Goal: Task Accomplishment & Management: Manage account settings

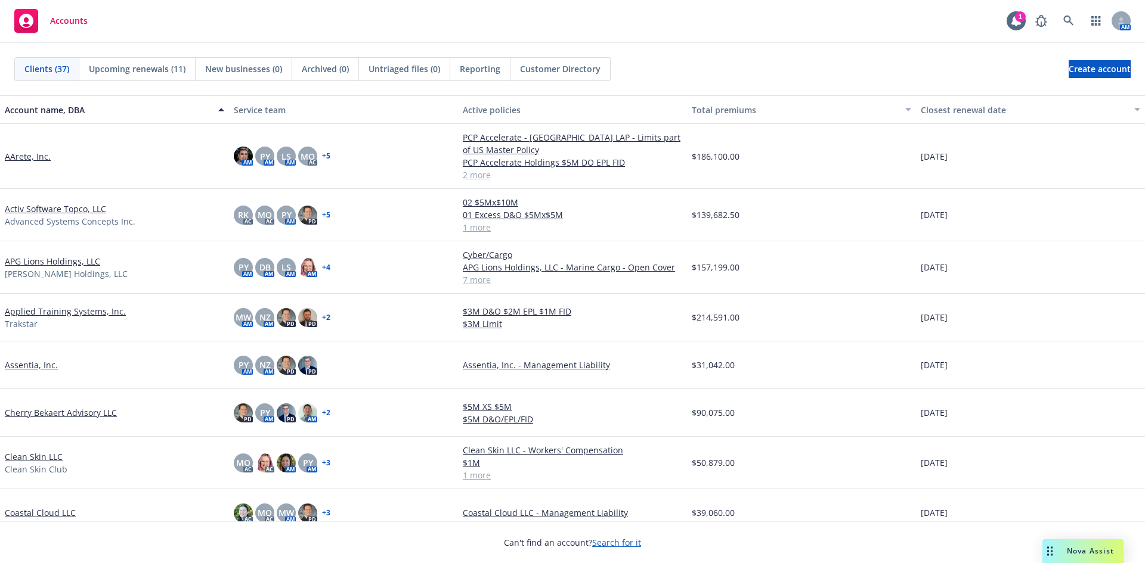
click at [71, 18] on span "Accounts" at bounding box center [69, 21] width 38 height 10
click at [73, 26] on div "Accounts" at bounding box center [50, 21] width 73 height 24
click at [29, 24] on icon at bounding box center [26, 21] width 14 height 14
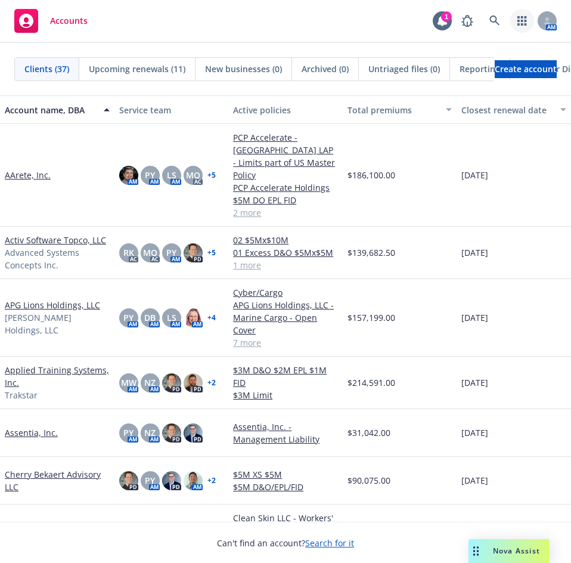
click at [529, 21] on link "button" at bounding box center [522, 21] width 24 height 24
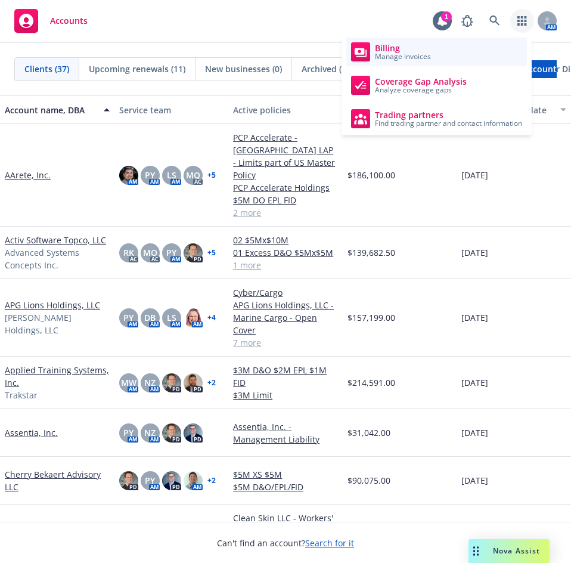
click at [412, 60] on span "Manage invoices" at bounding box center [403, 56] width 56 height 7
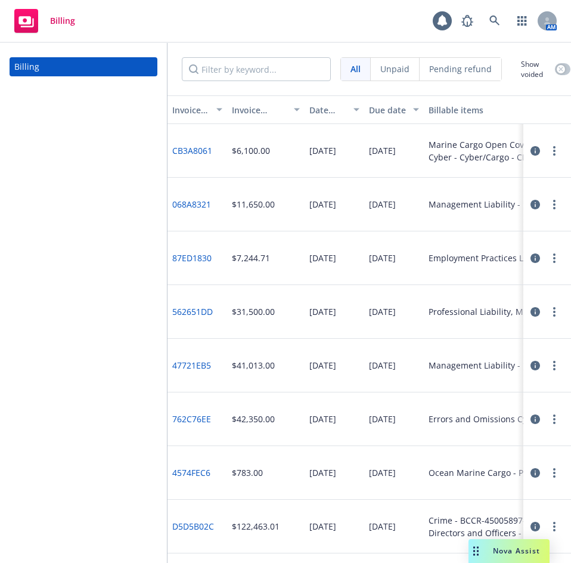
click at [398, 72] on span "Unpaid" at bounding box center [394, 69] width 29 height 13
click at [372, 69] on div "Unpaid" at bounding box center [395, 69] width 49 height 23
click at [361, 72] on div "All" at bounding box center [356, 69] width 30 height 23
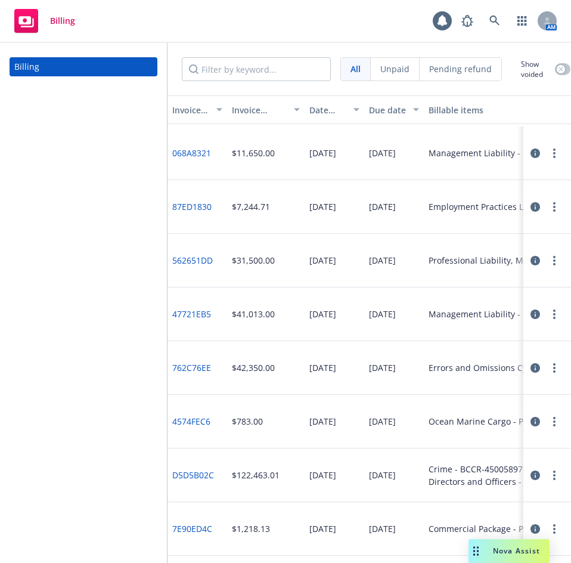
scroll to position [119, 0]
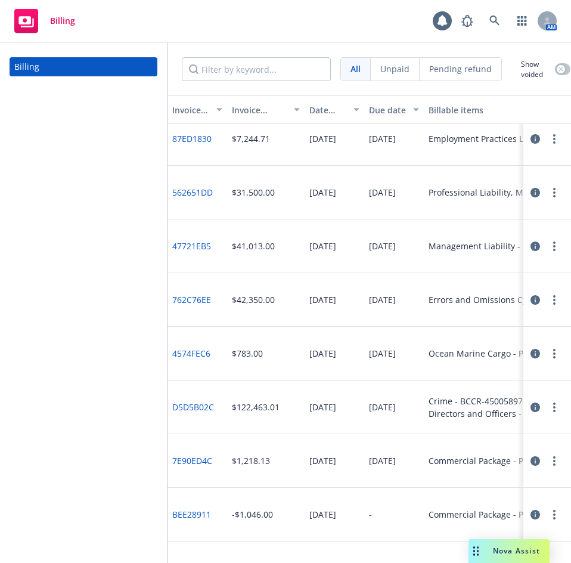
click at [383, 73] on span "Unpaid" at bounding box center [394, 69] width 29 height 13
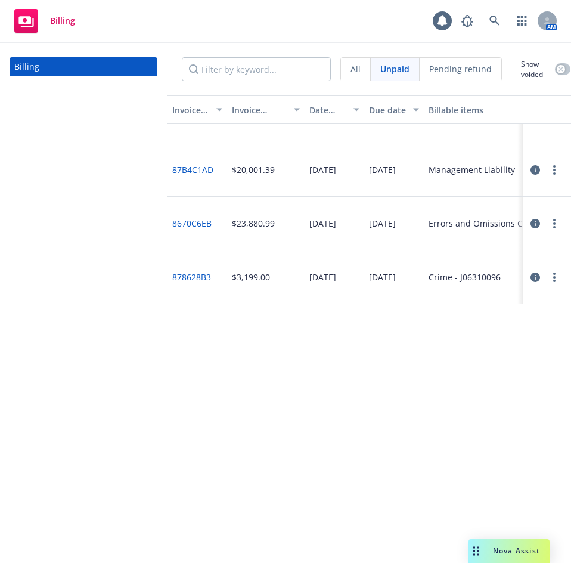
scroll to position [214, 0]
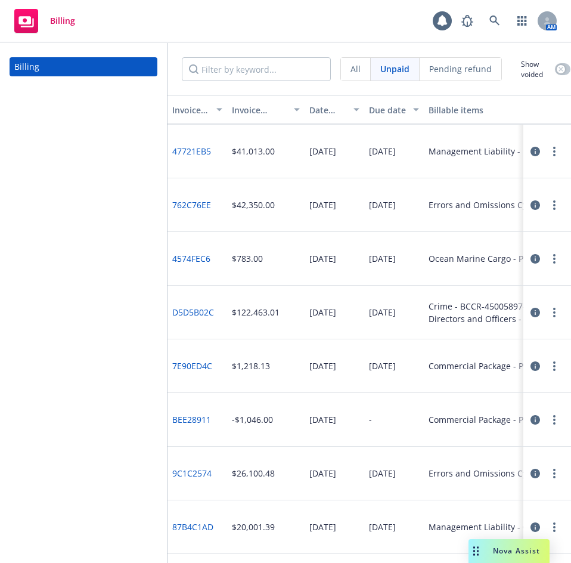
click at [360, 72] on div "All" at bounding box center [356, 69] width 30 height 23
click at [359, 69] on span "All" at bounding box center [356, 69] width 10 height 13
click at [519, 23] on icon "button" at bounding box center [522, 21] width 10 height 10
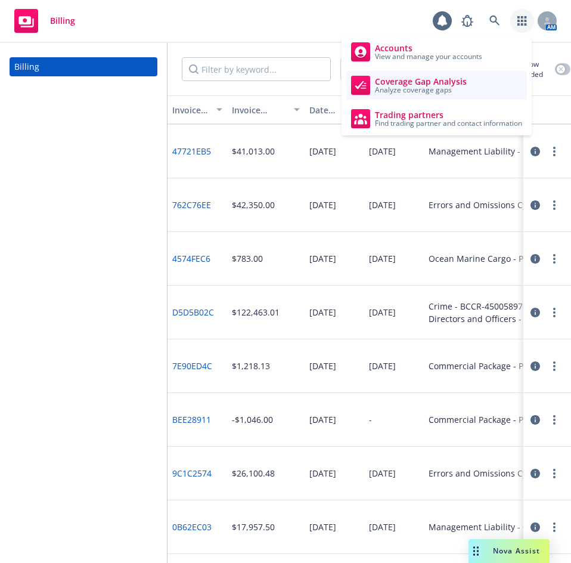
click at [435, 86] on span "Analyze coverage gaps" at bounding box center [421, 89] width 92 height 7
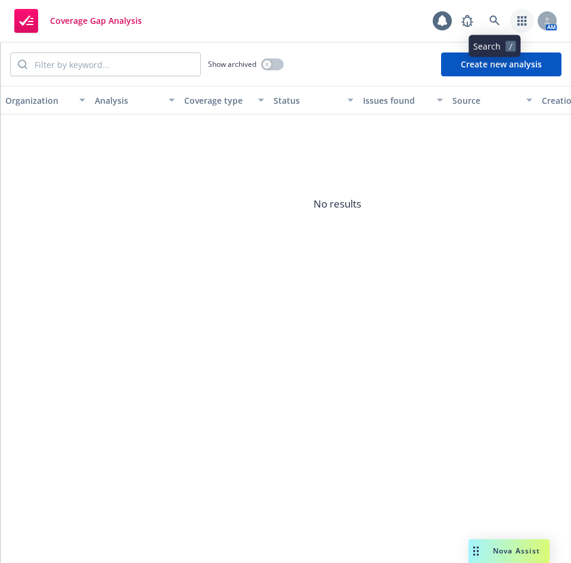
click at [518, 26] on link "button" at bounding box center [522, 21] width 24 height 24
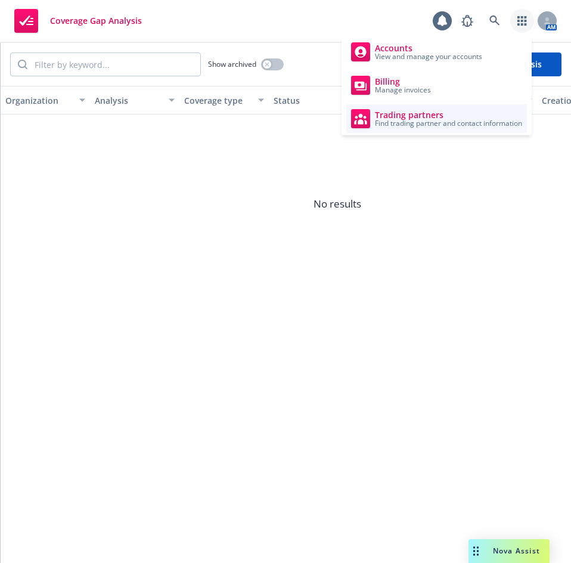
click at [459, 116] on span "Trading partners" at bounding box center [448, 115] width 147 height 10
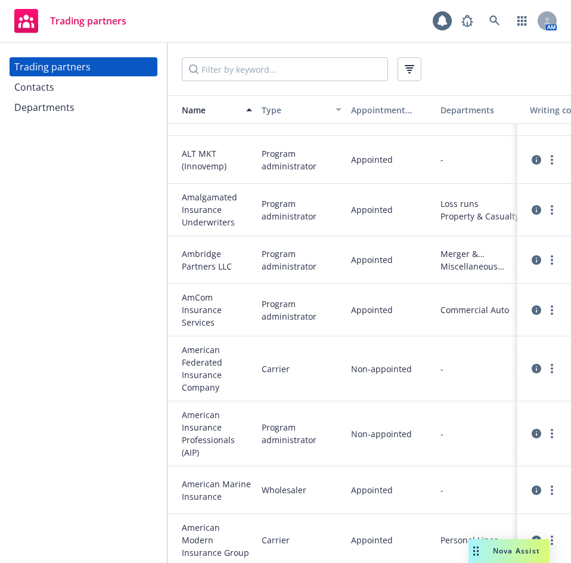
scroll to position [1669, 0]
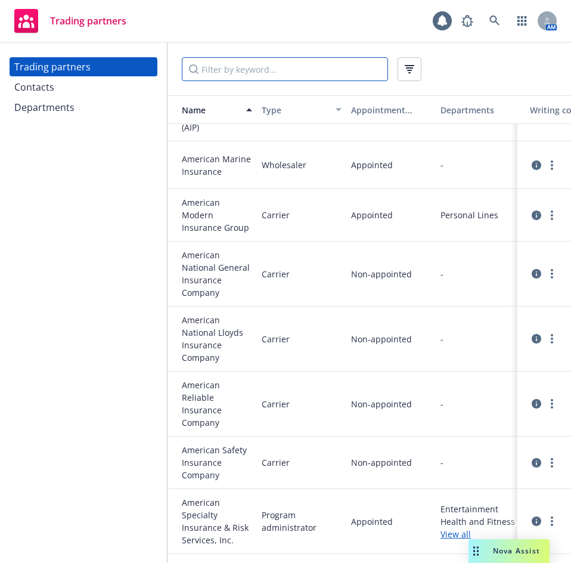
click at [269, 73] on input "Filter by keyword..." at bounding box center [285, 69] width 206 height 24
type input "chubb"
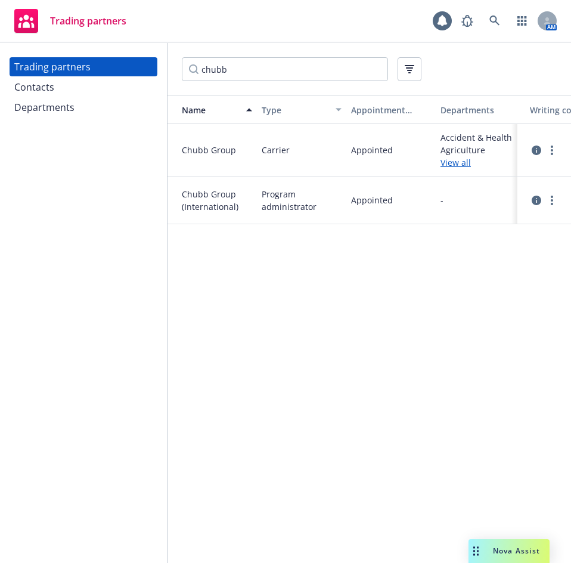
scroll to position [0, 187]
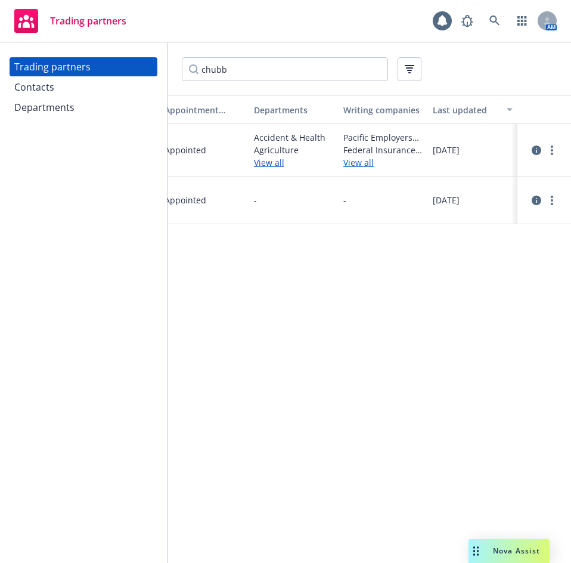
drag, startPoint x: 322, startPoint y: 248, endPoint x: 432, endPoint y: 237, distance: 110.2
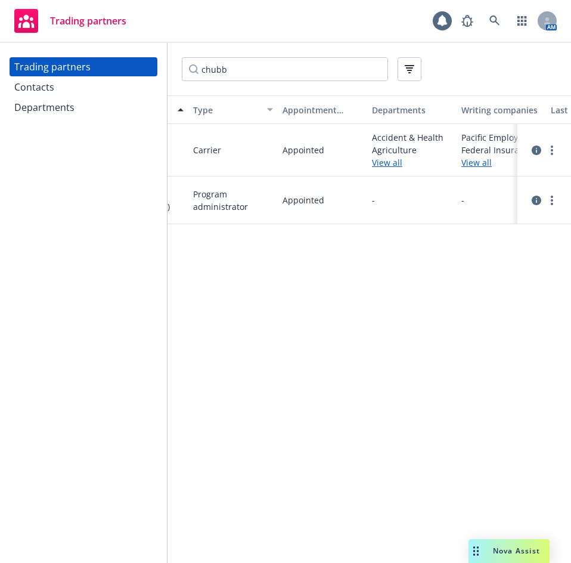
scroll to position [0, 0]
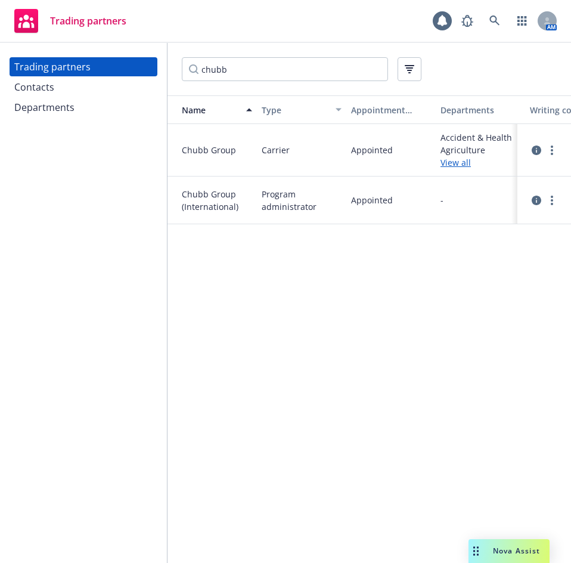
drag, startPoint x: 322, startPoint y: 243, endPoint x: 89, endPoint y: 197, distance: 237.0
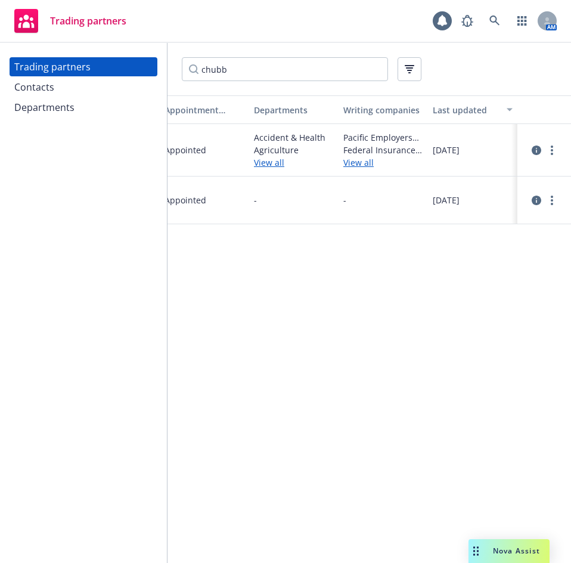
drag, startPoint x: 269, startPoint y: 256, endPoint x: 416, endPoint y: 261, distance: 146.7
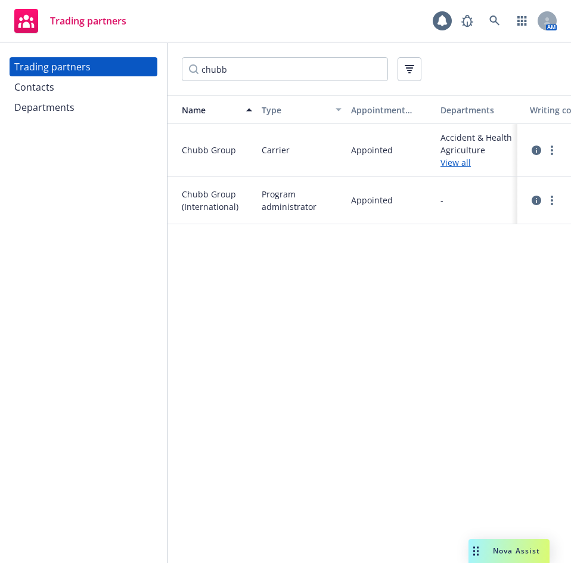
drag, startPoint x: 385, startPoint y: 262, endPoint x: 95, endPoint y: 201, distance: 296.5
click at [371, 65] on input "chubb" at bounding box center [285, 69] width 206 height 24
click at [373, 67] on input "chubb" at bounding box center [285, 69] width 206 height 24
click at [72, 89] on div "Contacts" at bounding box center [83, 86] width 138 height 19
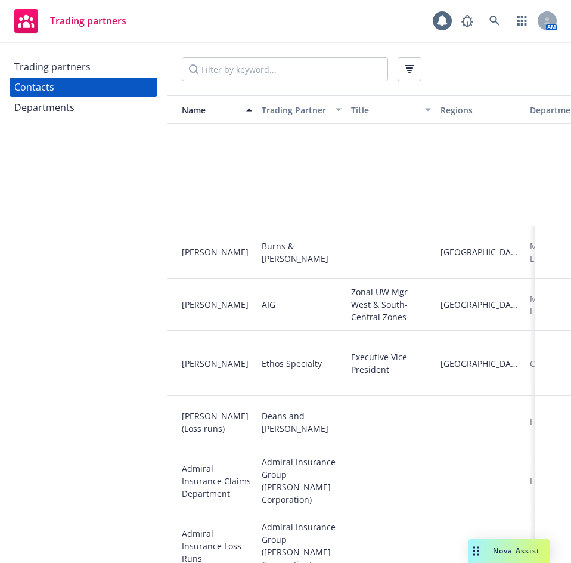
scroll to position [1133, 0]
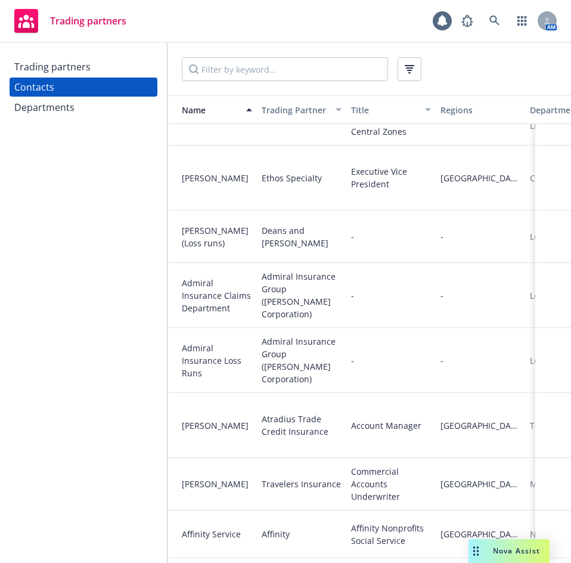
click at [106, 73] on div "Trading partners" at bounding box center [83, 66] width 138 height 19
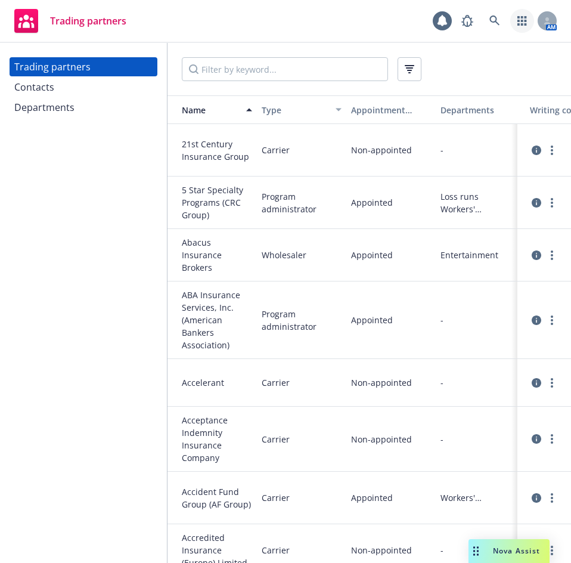
click at [517, 22] on icon "button" at bounding box center [522, 21] width 10 height 10
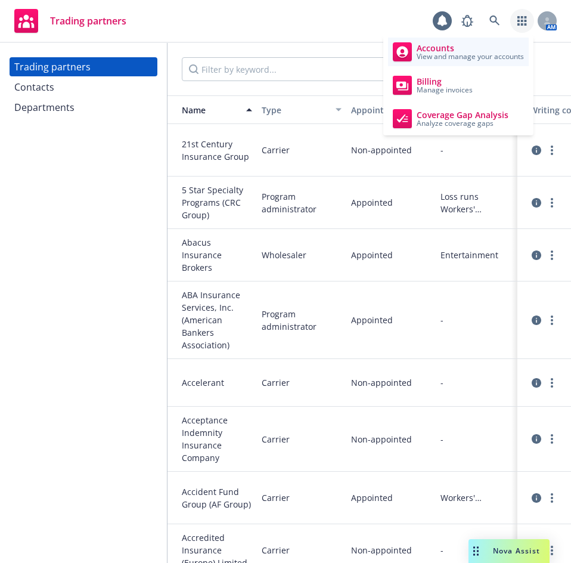
click at [455, 53] on span "View and manage your accounts" at bounding box center [470, 56] width 107 height 7
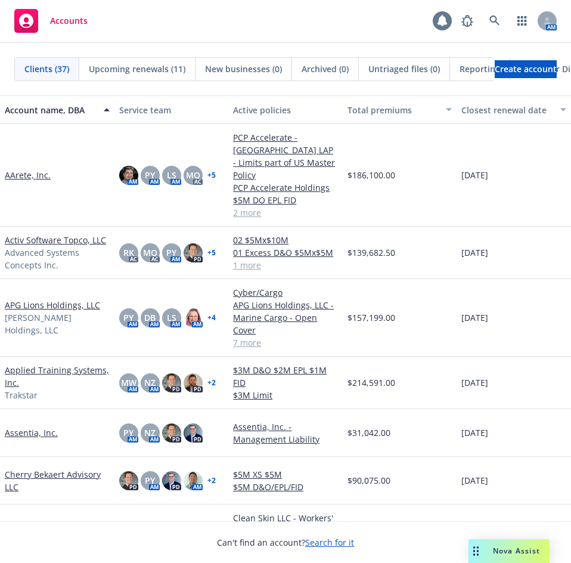
click at [445, 20] on icon at bounding box center [443, 20] width 10 height 11
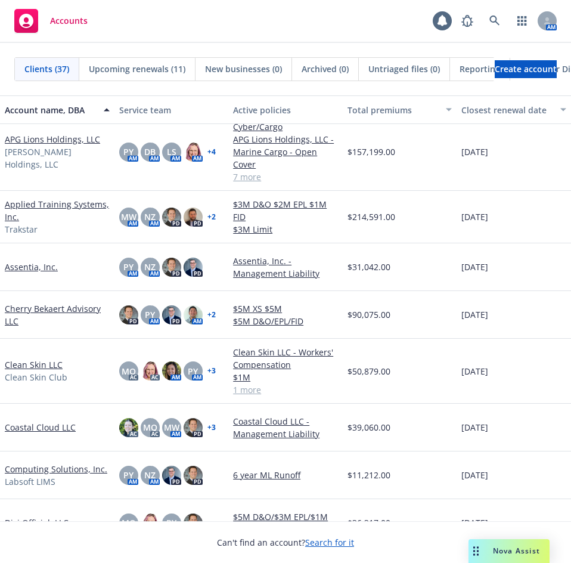
scroll to position [119, 0]
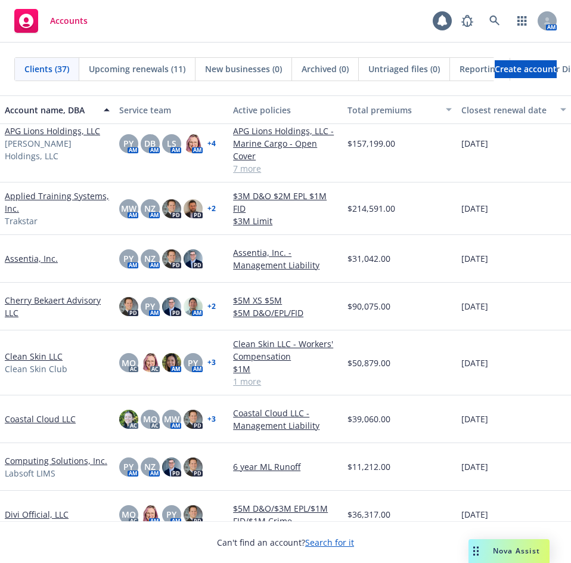
click at [132, 71] on span "Upcoming renewals (11)" at bounding box center [137, 69] width 97 height 13
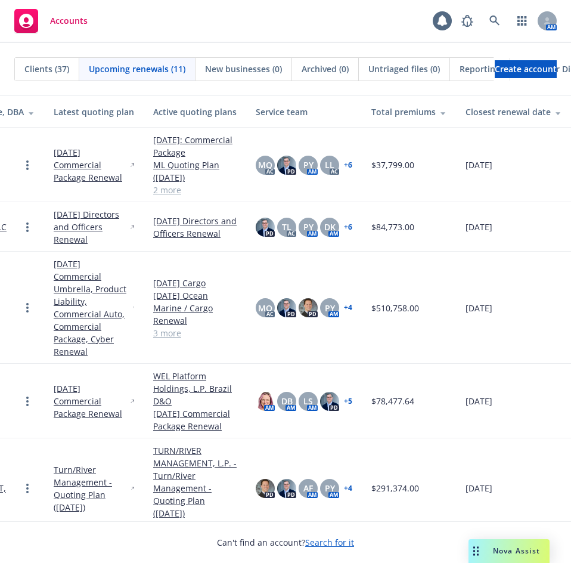
scroll to position [0, 73]
drag, startPoint x: 55, startPoint y: 270, endPoint x: 145, endPoint y: 268, distance: 90.6
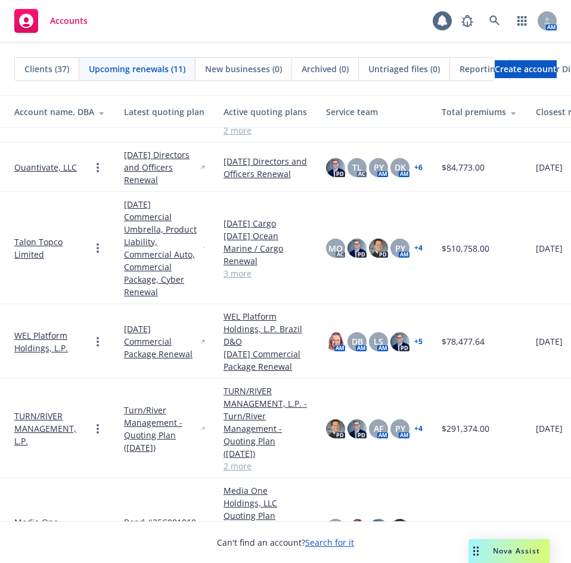
drag, startPoint x: 457, startPoint y: 289, endPoint x: 317, endPoint y: 280, distance: 139.8
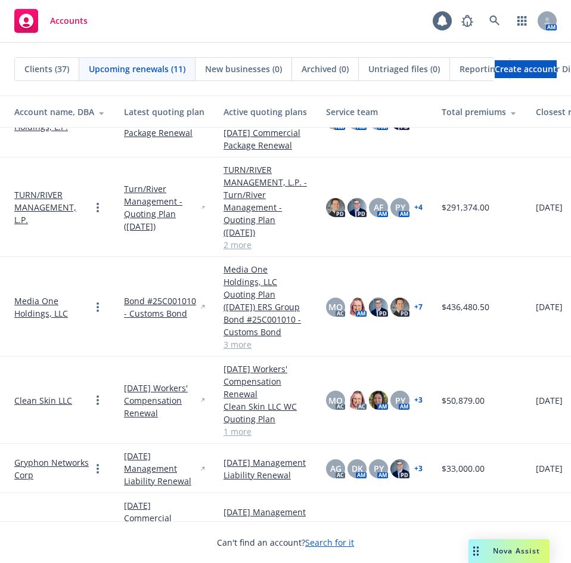
drag, startPoint x: 187, startPoint y: 339, endPoint x: 2, endPoint y: 294, distance: 190.1
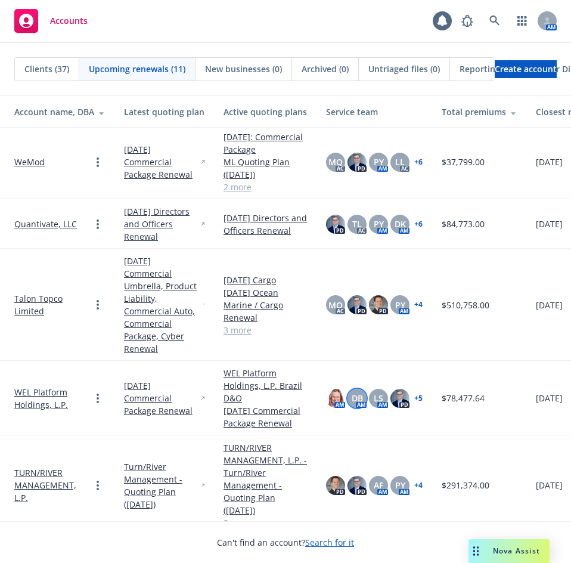
scroll to position [0, 0]
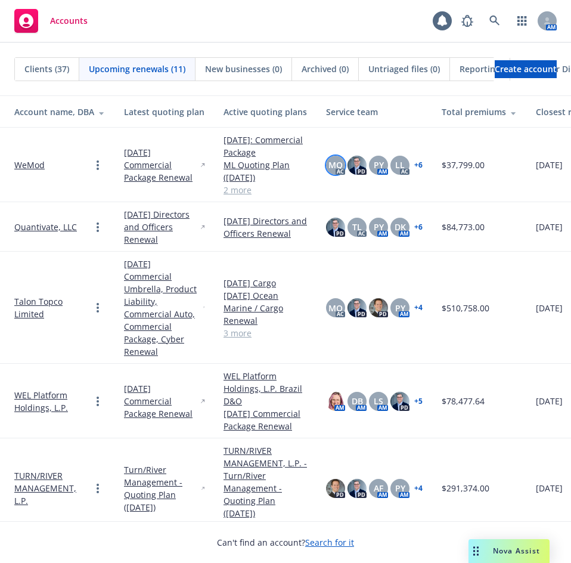
click at [333, 172] on div "MQ" at bounding box center [335, 165] width 19 height 19
click at [395, 162] on span "LL" at bounding box center [400, 165] width 10 height 13
click at [416, 236] on div "PD TL AC PY AM DK AM + 6" at bounding box center [374, 227] width 97 height 19
drag, startPoint x: 252, startPoint y: 85, endPoint x: 345, endPoint y: 82, distance: 93.0
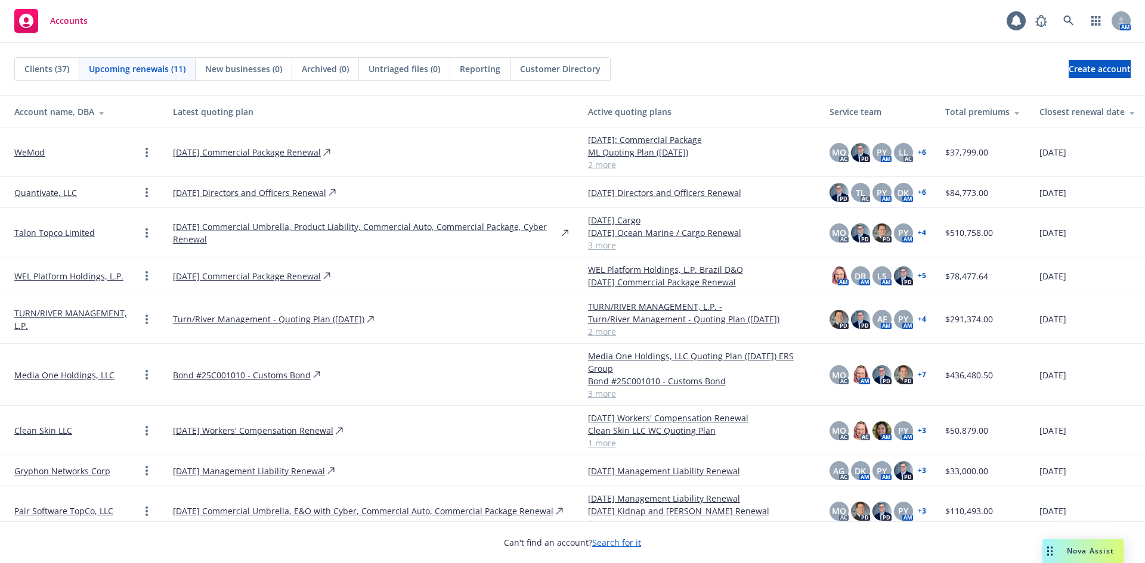
click at [473, 69] on span "Reporting" at bounding box center [480, 69] width 41 height 13
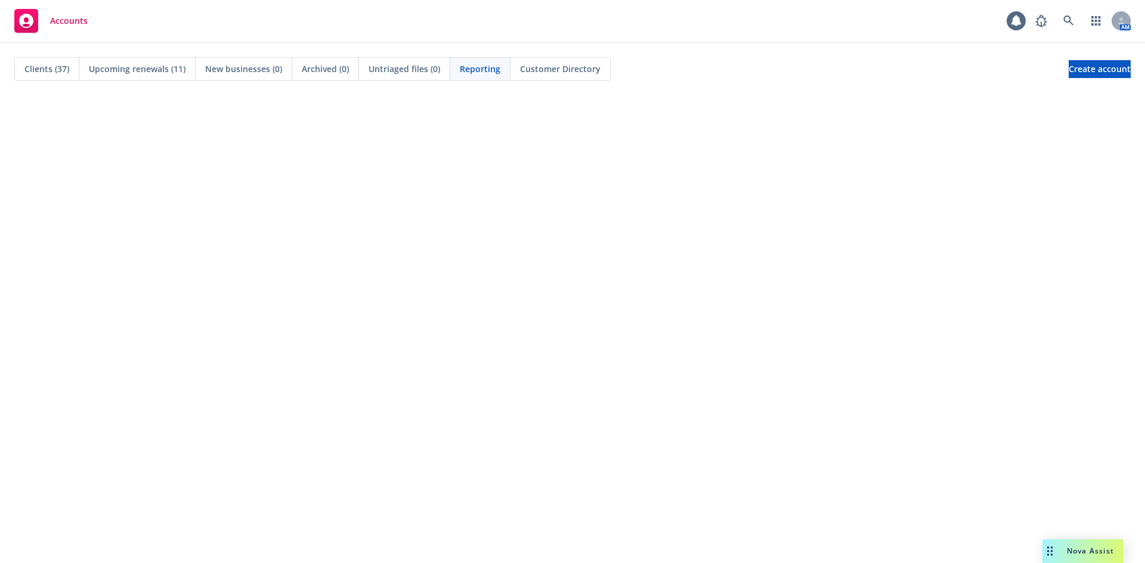
click at [139, 72] on span "Upcoming renewals (11)" at bounding box center [137, 69] width 97 height 13
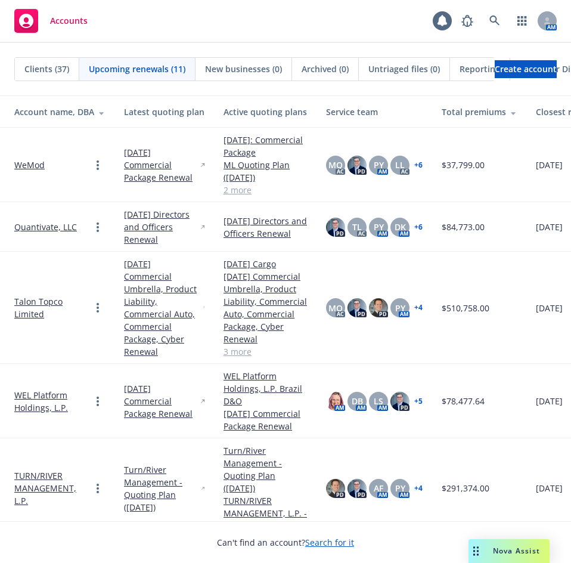
click at [323, 70] on span "Archived (0)" at bounding box center [325, 69] width 47 height 13
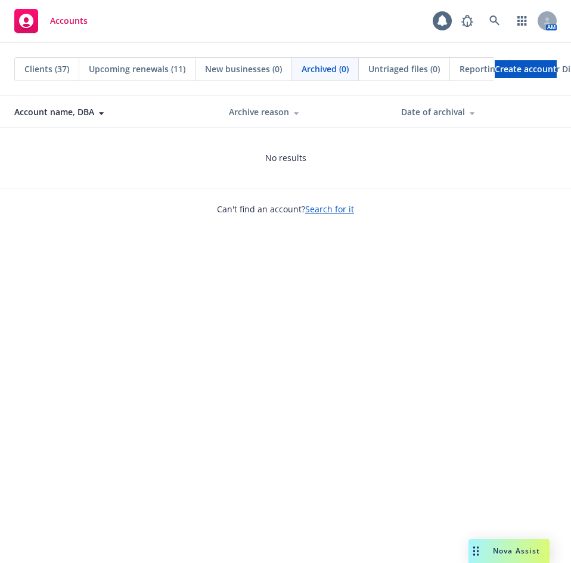
click at [385, 70] on span "Untriaged files (0)" at bounding box center [404, 69] width 72 height 13
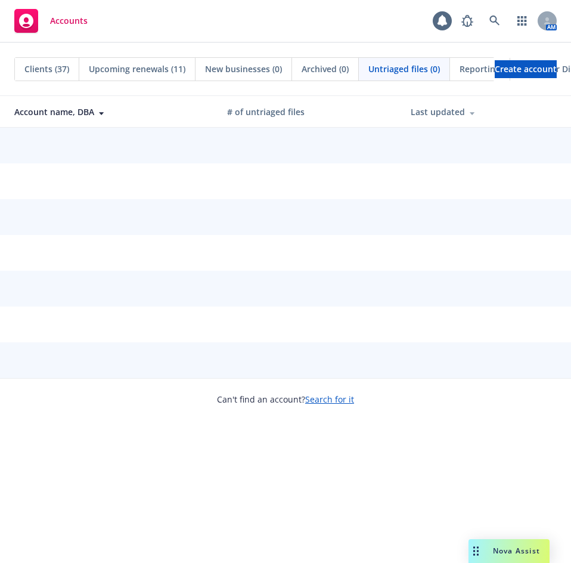
click at [327, 73] on span "Archived (0)" at bounding box center [325, 69] width 47 height 13
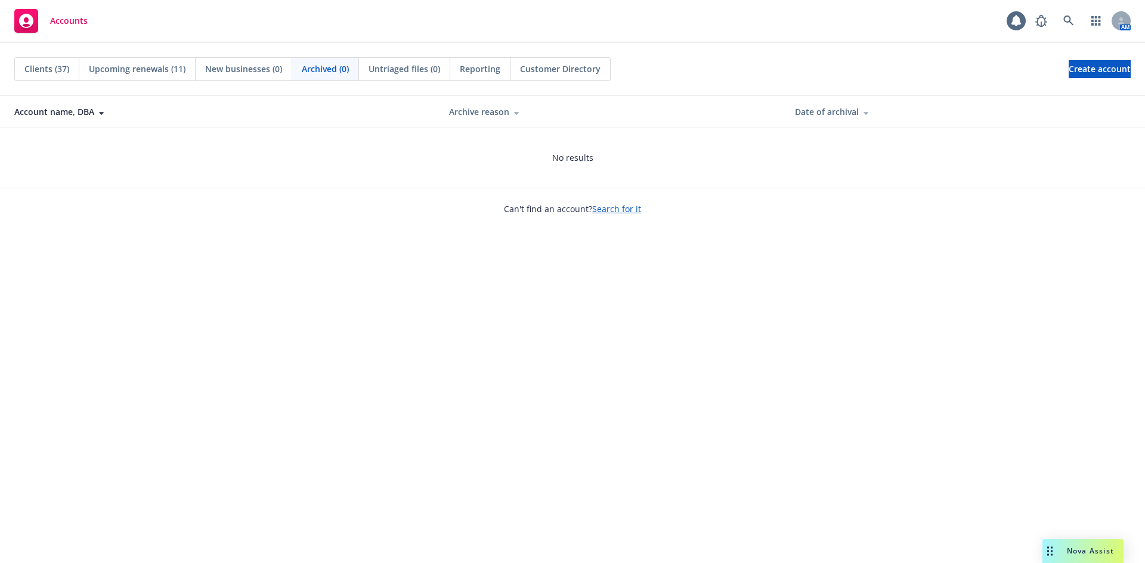
click at [475, 70] on span "Reporting" at bounding box center [480, 69] width 41 height 13
click at [544, 67] on span "Customer Directory" at bounding box center [560, 69] width 80 height 13
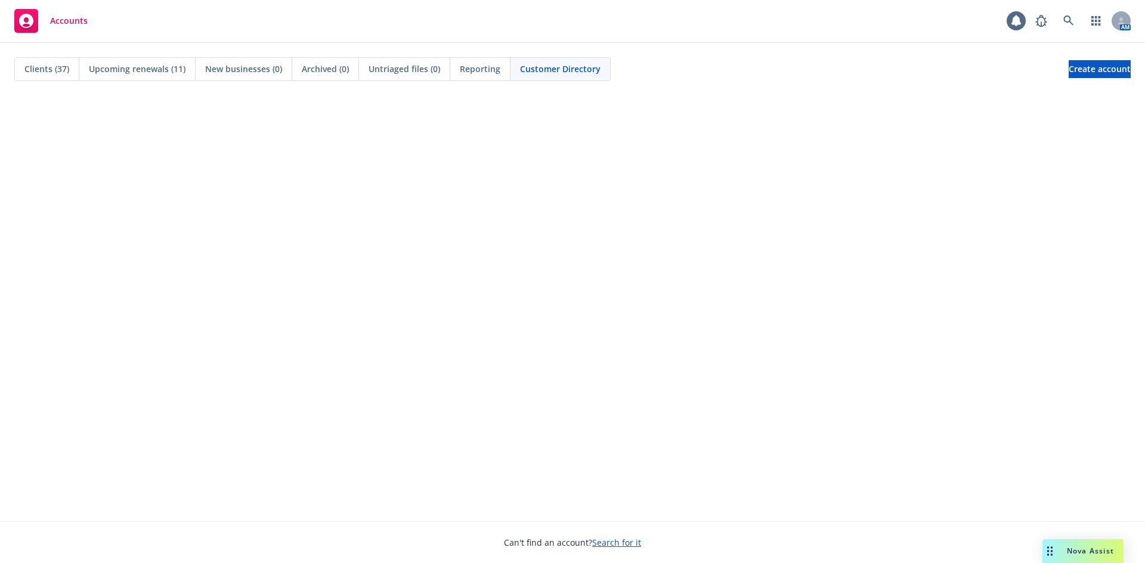
click at [497, 68] on span "Reporting" at bounding box center [480, 69] width 41 height 13
click at [571, 73] on span "Customer Directory" at bounding box center [560, 69] width 80 height 13
click at [487, 73] on span "Reporting" at bounding box center [480, 69] width 41 height 13
click at [542, 75] on span "Customer Directory" at bounding box center [560, 69] width 80 height 13
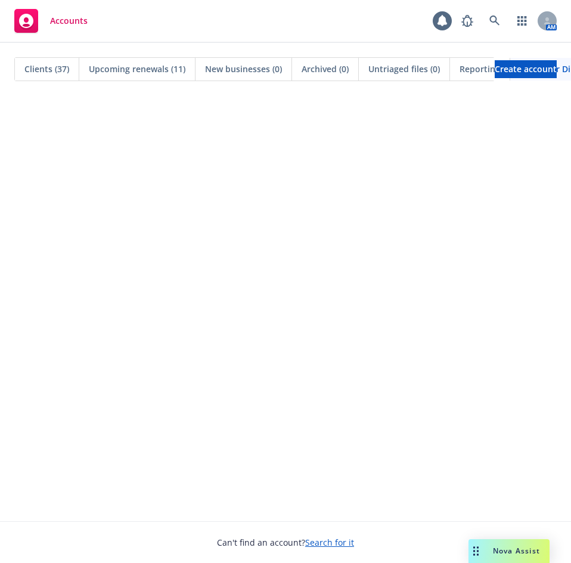
drag, startPoint x: 346, startPoint y: 93, endPoint x: 421, endPoint y: 85, distance: 75.5
click at [450, 70] on div "Reporting" at bounding box center [480, 69] width 60 height 23
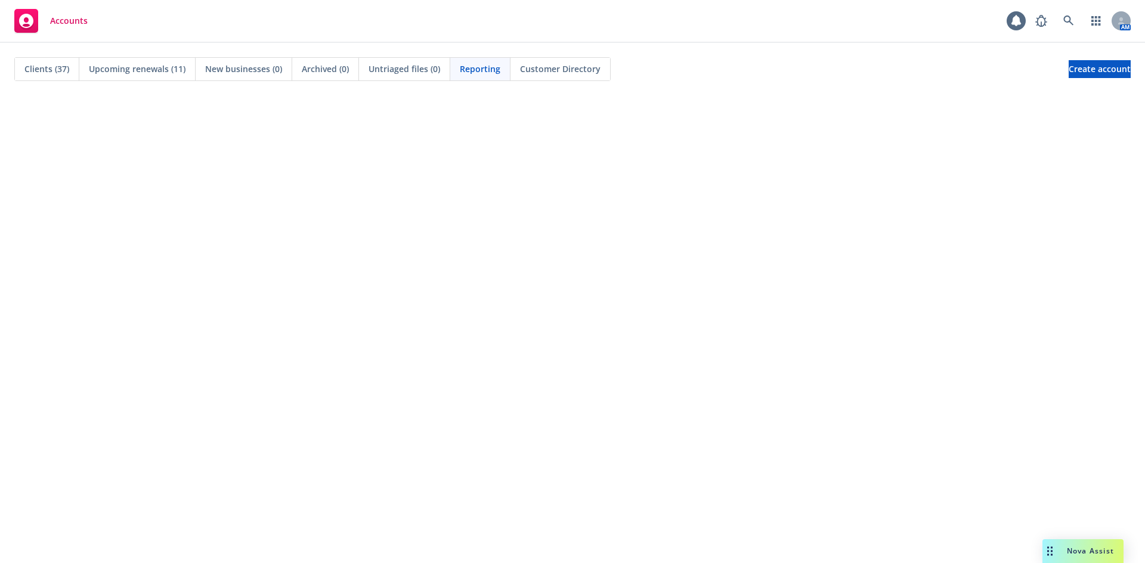
click at [571, 70] on span "Customer Directory" at bounding box center [560, 69] width 80 height 13
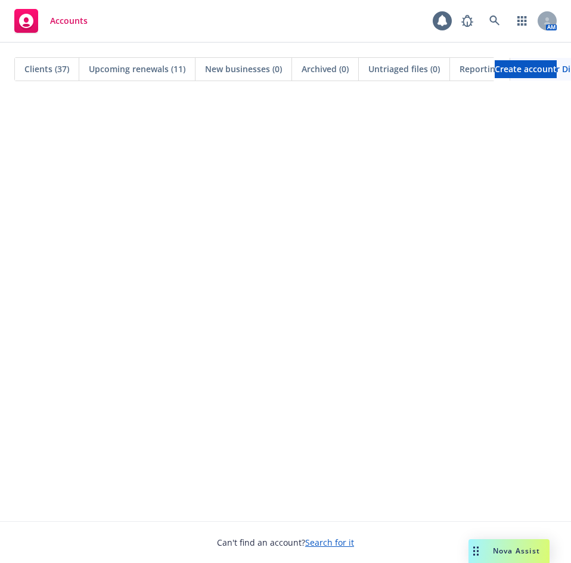
click at [57, 61] on div "Clients (37)" at bounding box center [47, 69] width 64 height 23
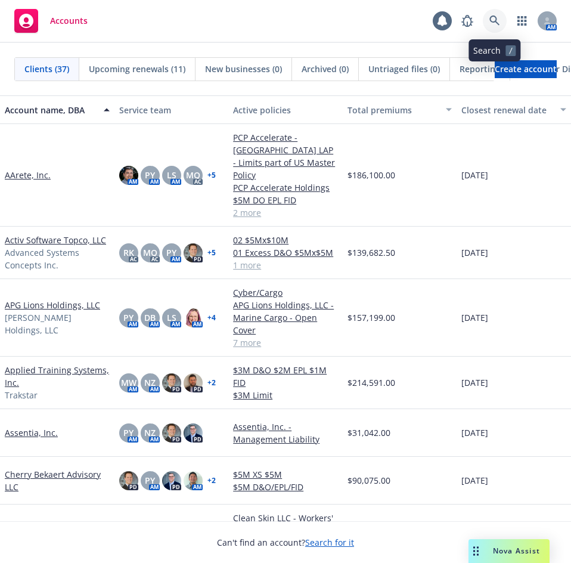
click at [506, 21] on link at bounding box center [495, 21] width 24 height 24
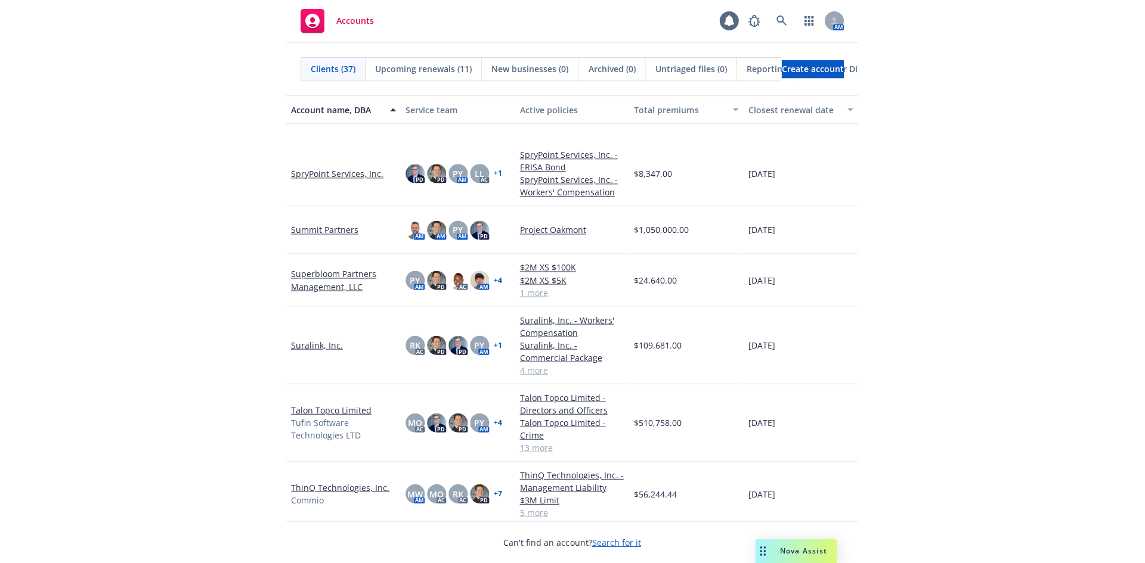
scroll to position [1312, 0]
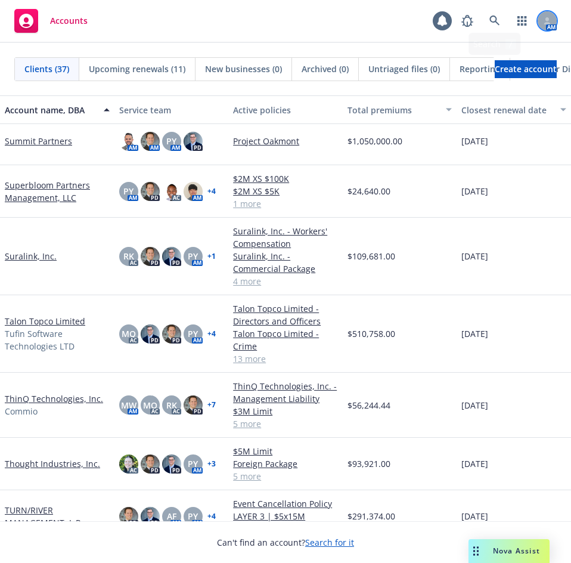
click at [549, 18] on icon at bounding box center [547, 20] width 7 height 7
click at [551, 23] on div at bounding box center [547, 20] width 19 height 19
click at [552, 21] on div at bounding box center [547, 20] width 19 height 19
click at [548, 23] on icon at bounding box center [547, 23] width 7 height 2
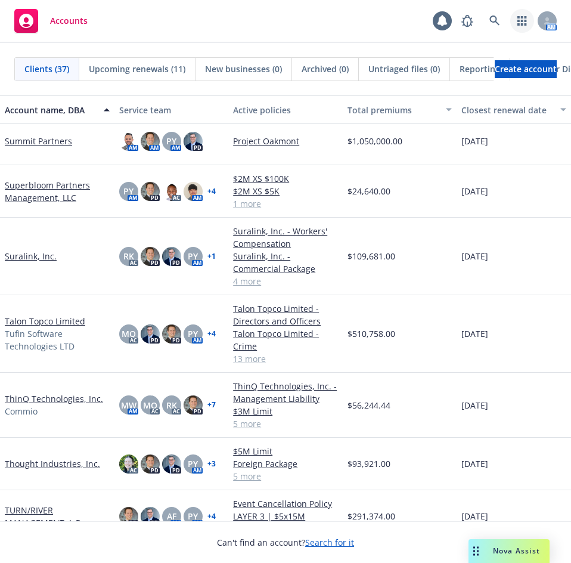
click at [526, 23] on icon "button" at bounding box center [522, 21] width 10 height 10
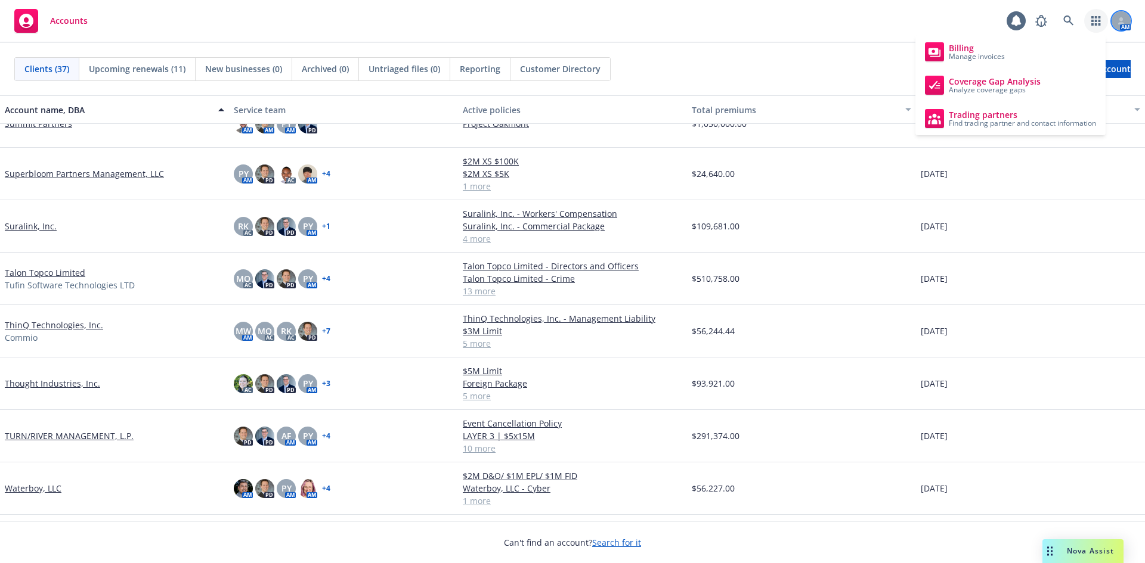
click at [571, 19] on div at bounding box center [1120, 20] width 19 height 19
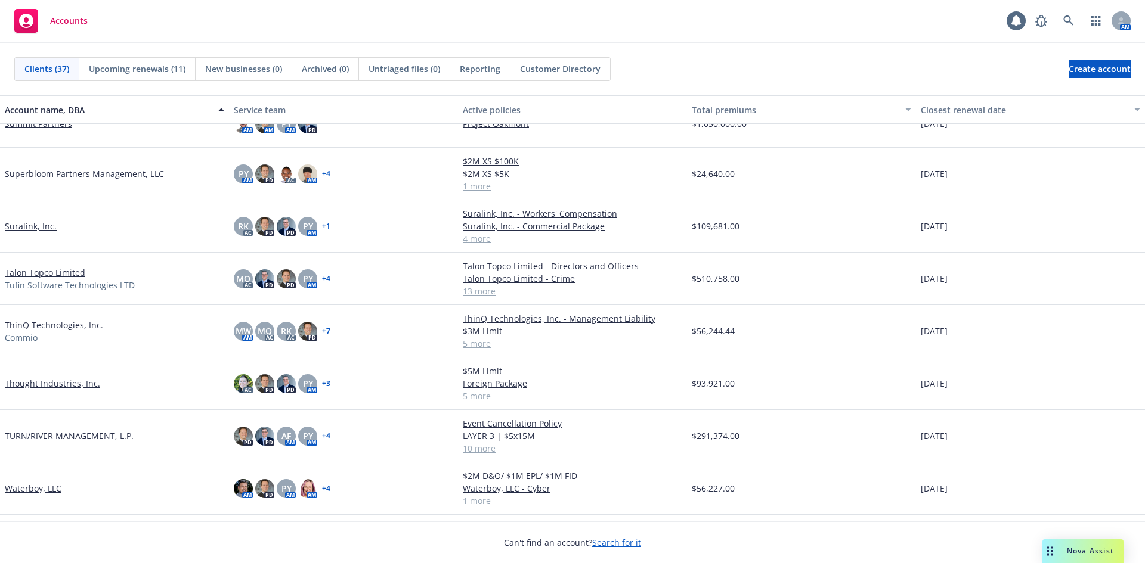
click at [571, 24] on div "Accounts 1 AM" at bounding box center [572, 21] width 1145 height 43
click at [571, 19] on icon at bounding box center [1120, 20] width 7 height 7
drag, startPoint x: 532, startPoint y: 24, endPoint x: 526, endPoint y: 24, distance: 6.6
click at [526, 24] on div "Accounts 1 AM" at bounding box center [572, 21] width 1145 height 43
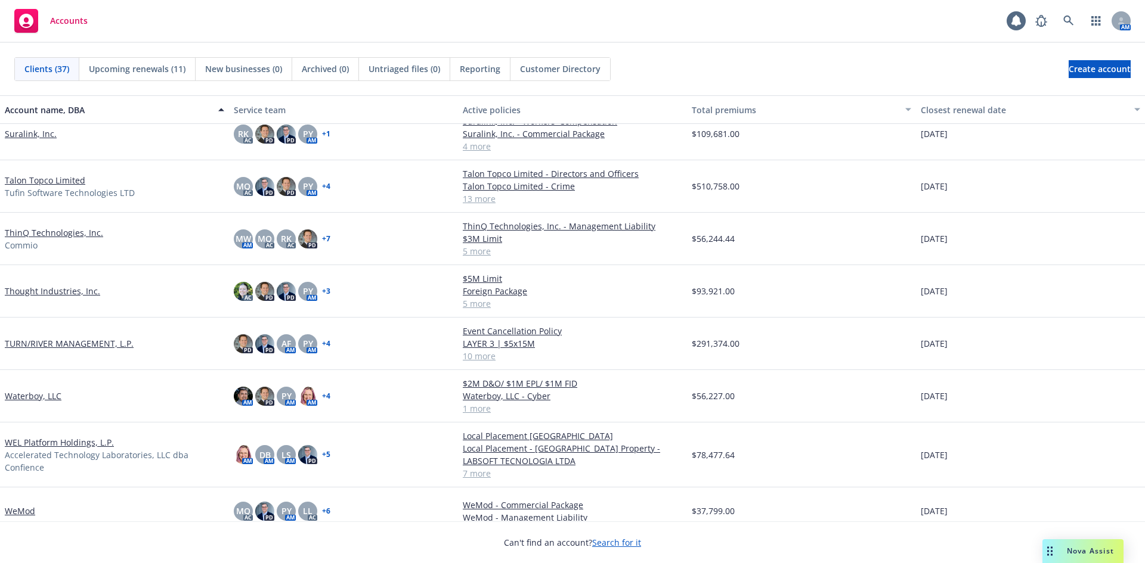
scroll to position [1418, 0]
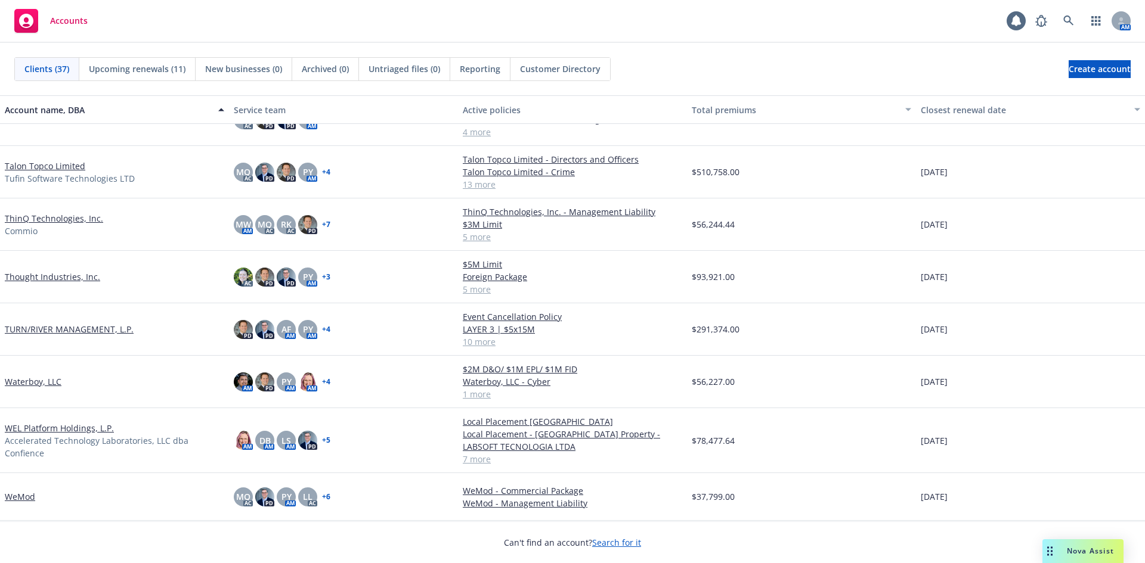
click at [571, 545] on div "Nova Assist" at bounding box center [1082, 552] width 81 height 24
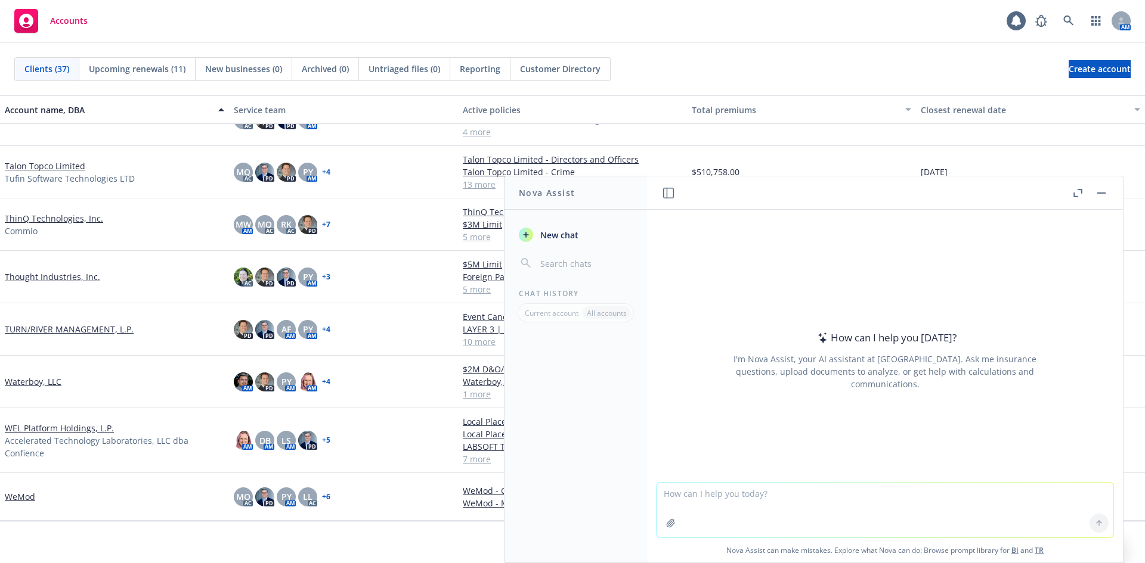
click at [571, 491] on textarea at bounding box center [884, 510] width 457 height 55
click at [571, 195] on button "button" at bounding box center [1101, 193] width 14 height 14
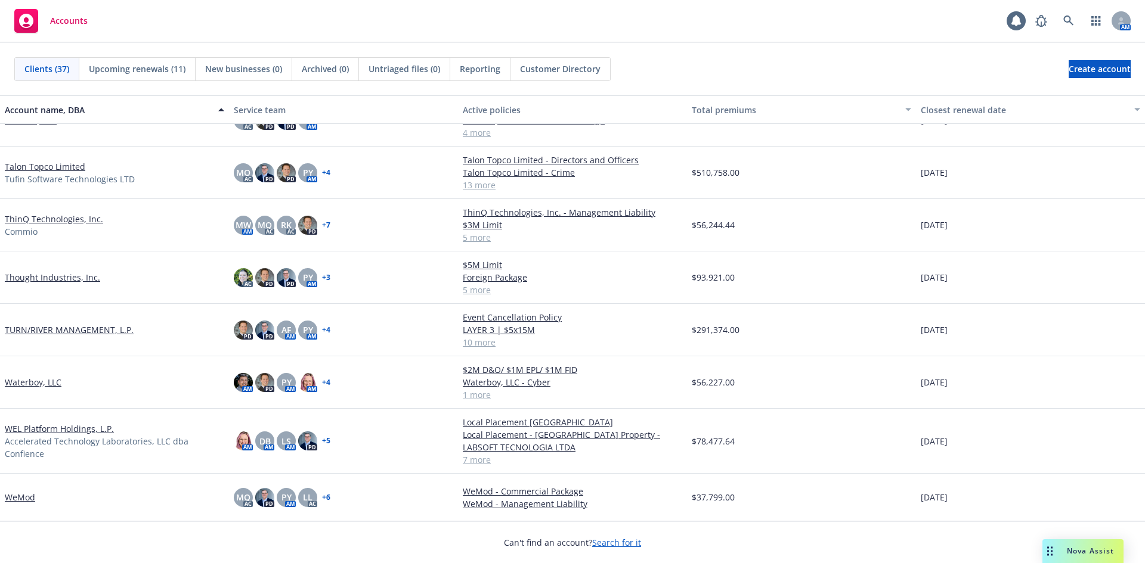
scroll to position [1418, 0]
click at [63, 166] on link "Talon Topco Limited" at bounding box center [45, 166] width 80 height 13
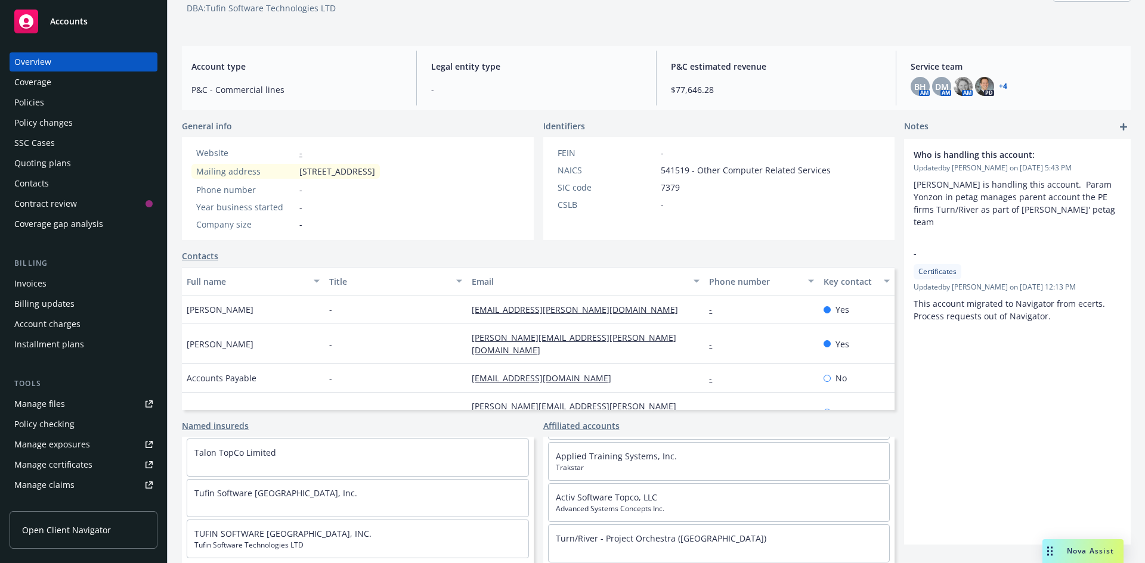
scroll to position [126, 0]
click at [100, 85] on div "Coverage" at bounding box center [83, 82] width 138 height 19
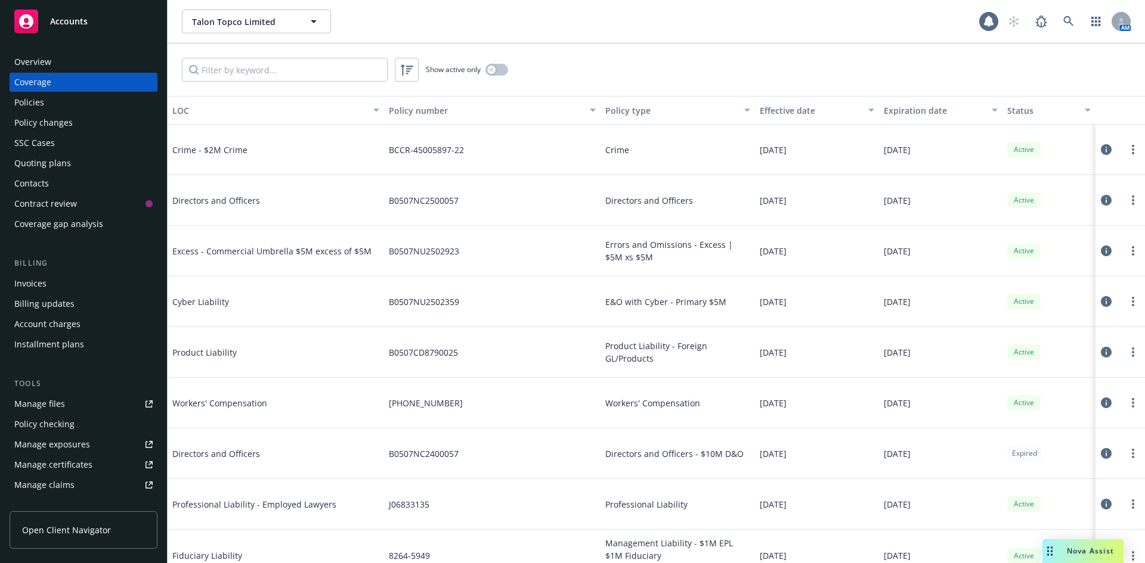
click at [41, 99] on div "Policies" at bounding box center [29, 102] width 30 height 19
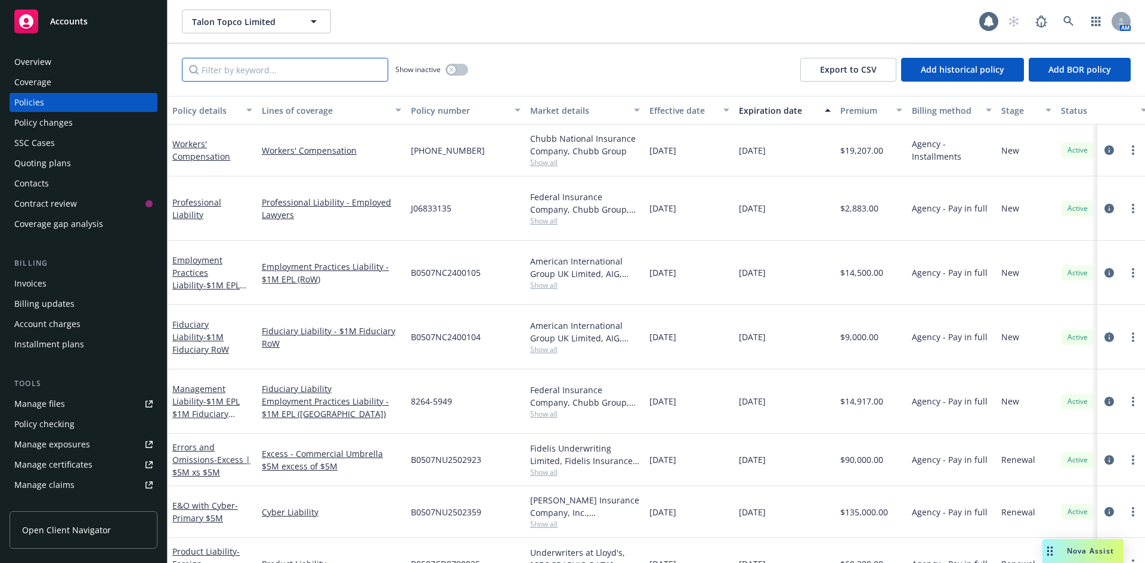
click at [259, 73] on input "Filter by keyword..." at bounding box center [285, 70] width 206 height 24
click at [461, 67] on button "button" at bounding box center [456, 70] width 23 height 12
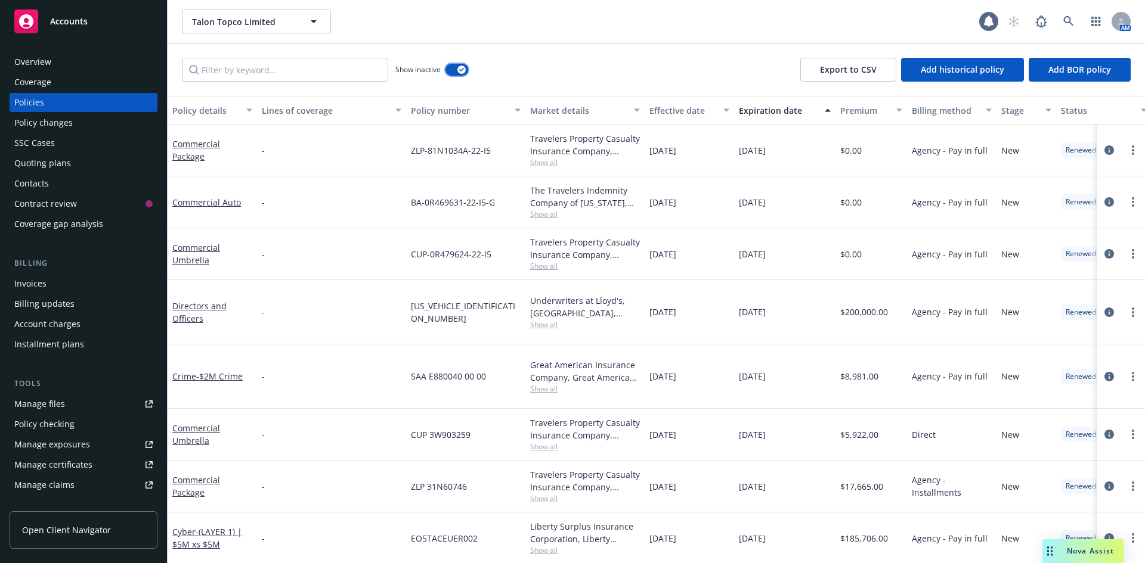
click at [459, 67] on div "button" at bounding box center [461, 70] width 8 height 8
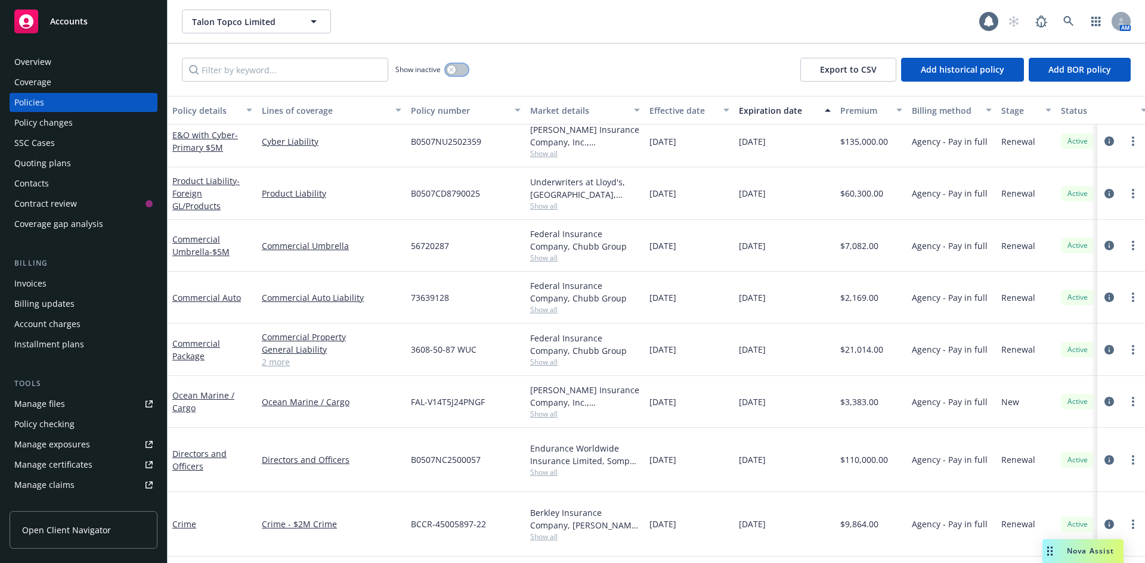
scroll to position [328, 0]
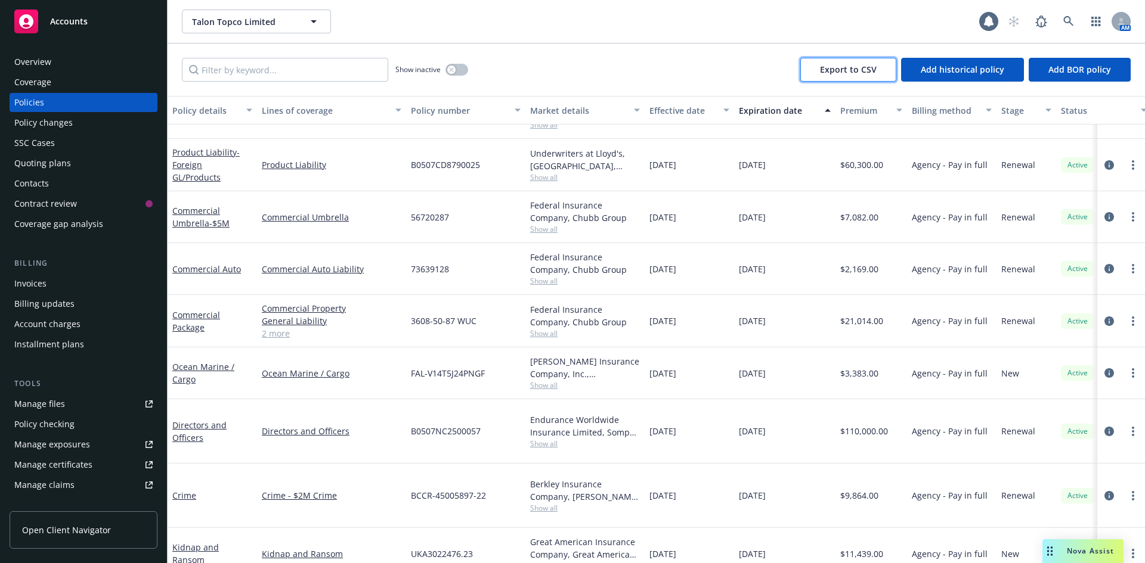
click at [571, 75] on button "Export to CSV" at bounding box center [848, 70] width 96 height 24
click at [288, 165] on link "Product Liability" at bounding box center [331, 165] width 139 height 13
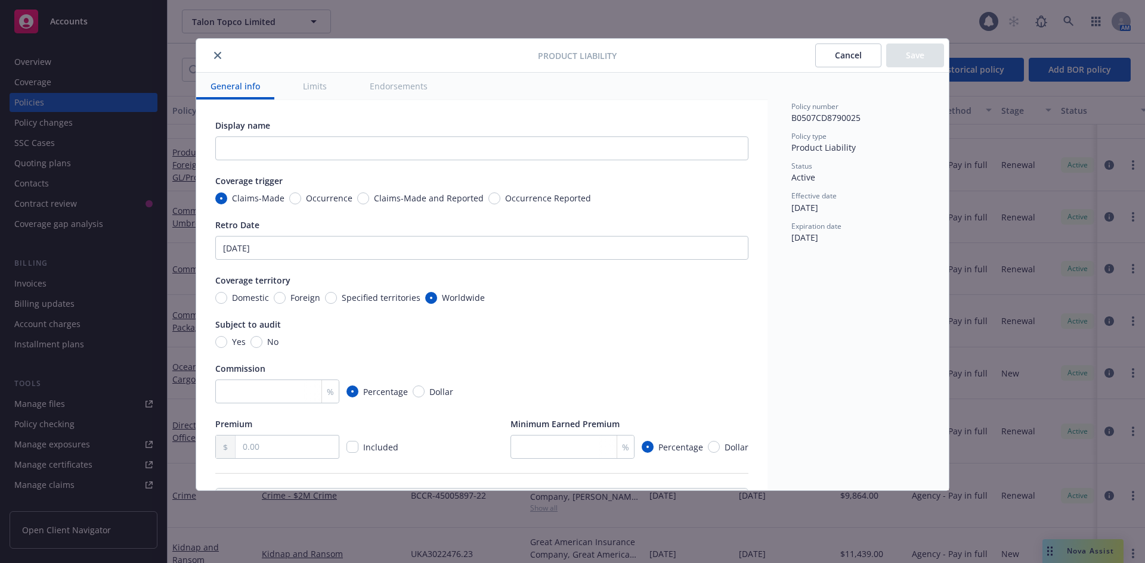
click at [213, 57] on button "close" at bounding box center [217, 55] width 14 height 14
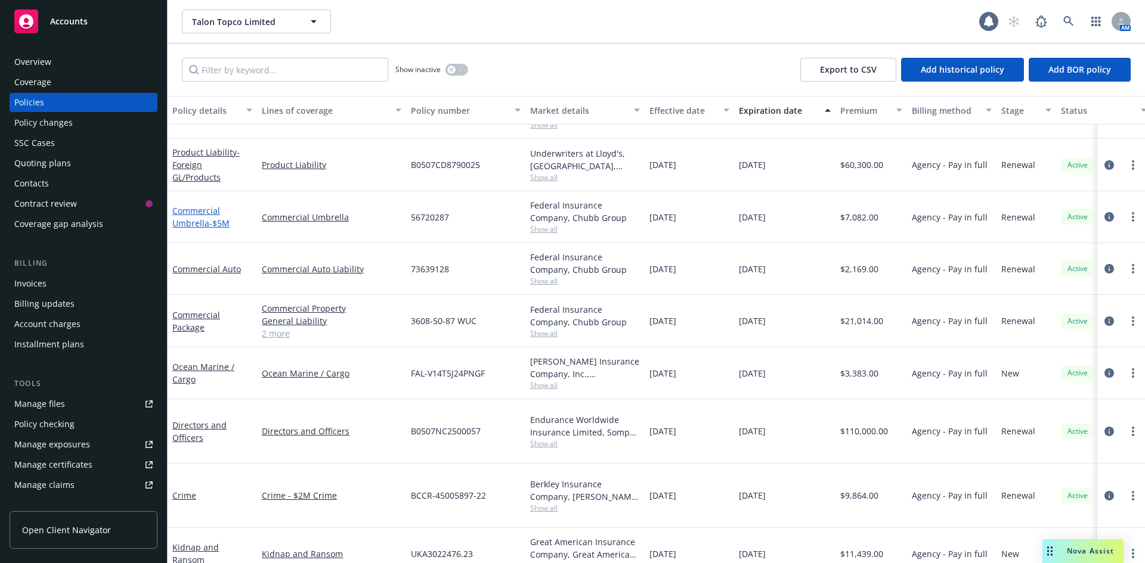
click at [201, 210] on link "Commercial Umbrella - $5M" at bounding box center [200, 217] width 57 height 24
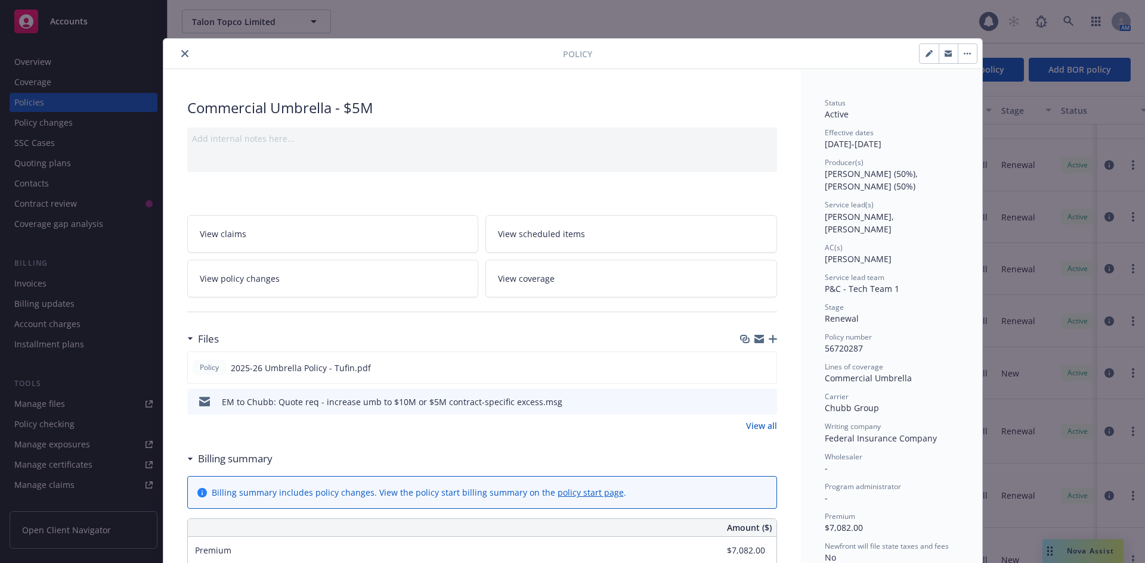
click at [571, 23] on div "Policy Commercial Umbrella - $5M Add internal notes here... View claims View sc…" at bounding box center [572, 281] width 1145 height 563
click at [178, 54] on button "close" at bounding box center [185, 53] width 14 height 14
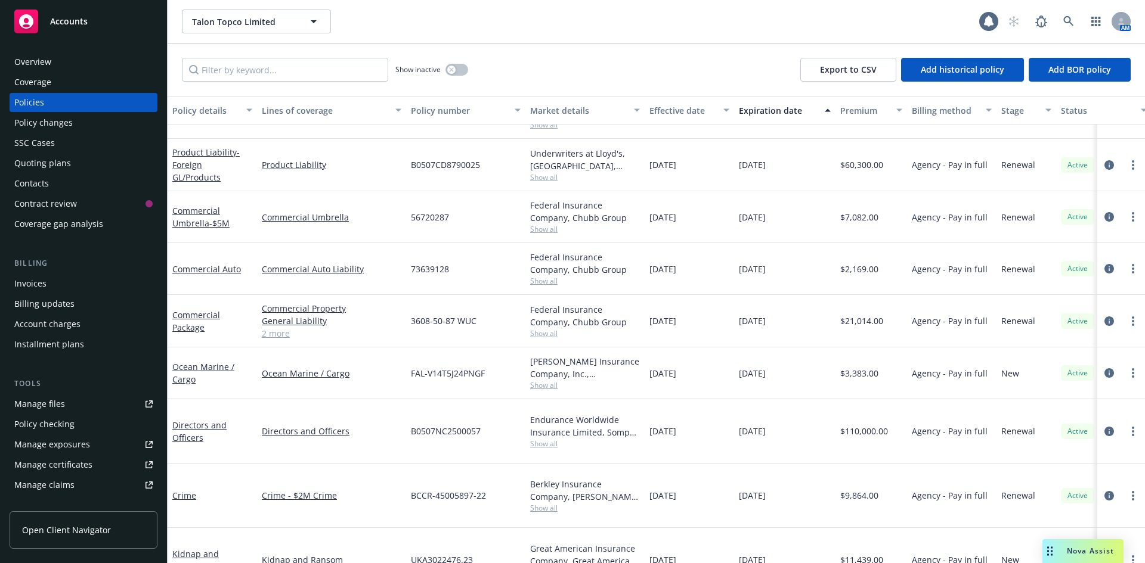
click at [74, 402] on link "Manage files" at bounding box center [84, 404] width 148 height 19
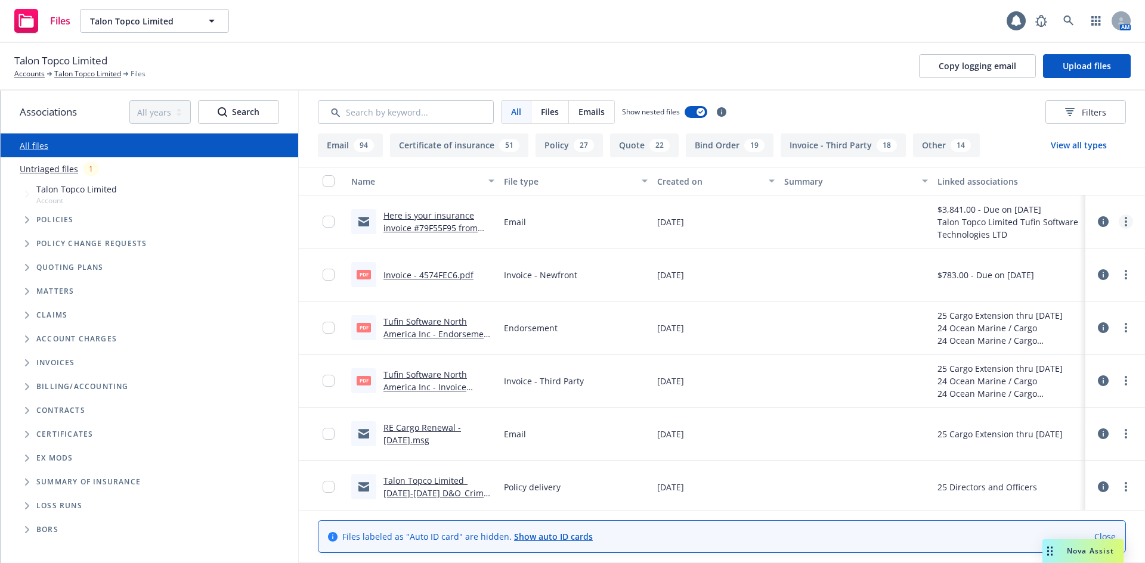
click at [1118, 222] on link "more" at bounding box center [1125, 222] width 14 height 14
click at [1062, 293] on link "Edit" at bounding box center [1064, 294] width 119 height 24
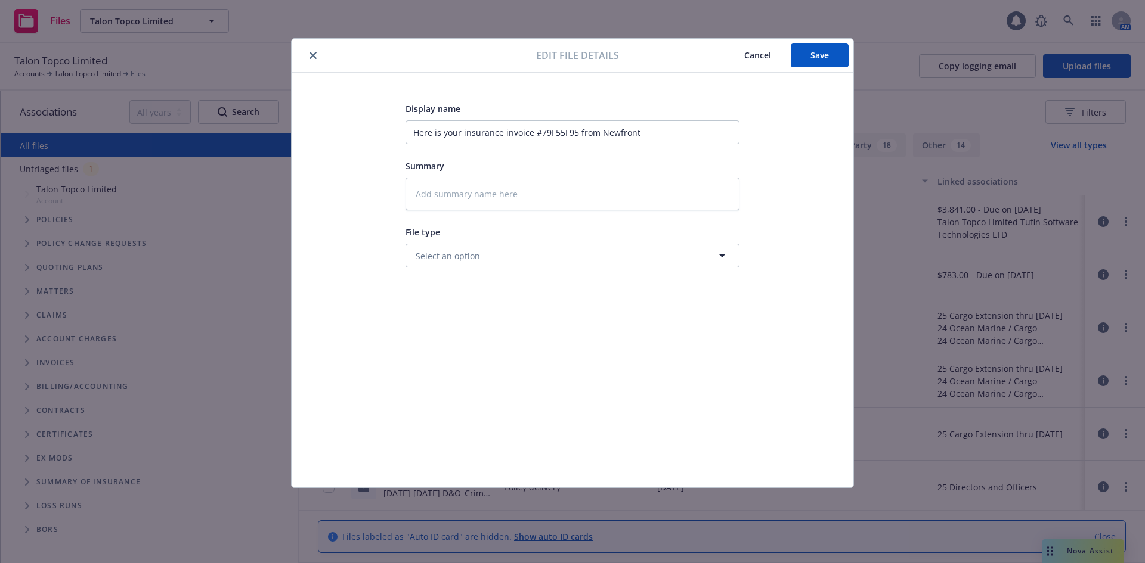
click at [309, 50] on button "close" at bounding box center [313, 55] width 14 height 14
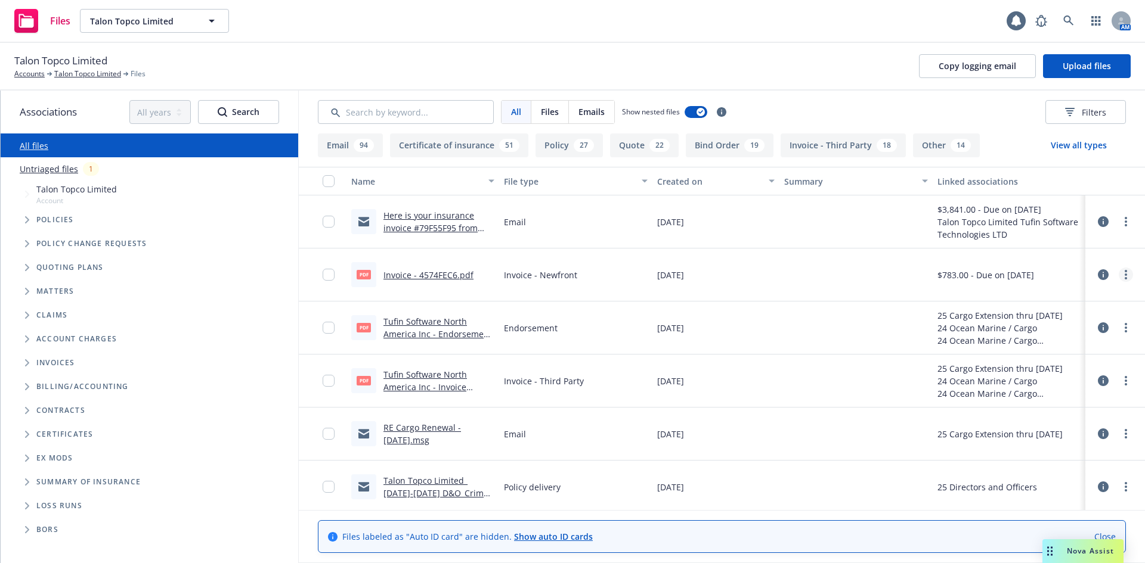
click at [1118, 277] on link "more" at bounding box center [1125, 275] width 14 height 14
click at [1040, 344] on link "Edit" at bounding box center [1064, 347] width 119 height 24
type textarea "x"
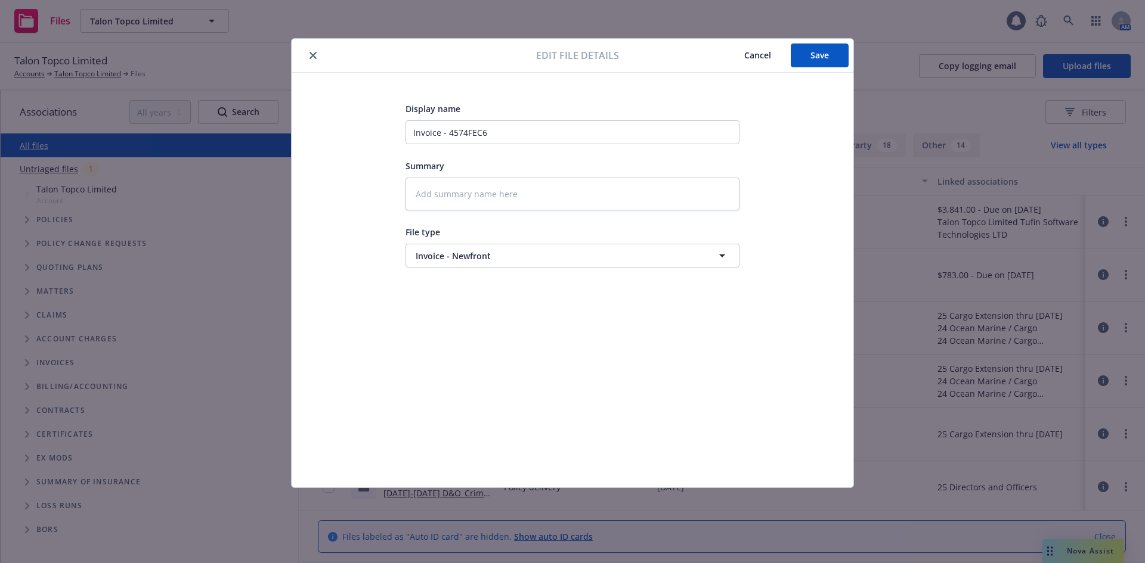
click at [317, 58] on button "close" at bounding box center [313, 55] width 14 height 14
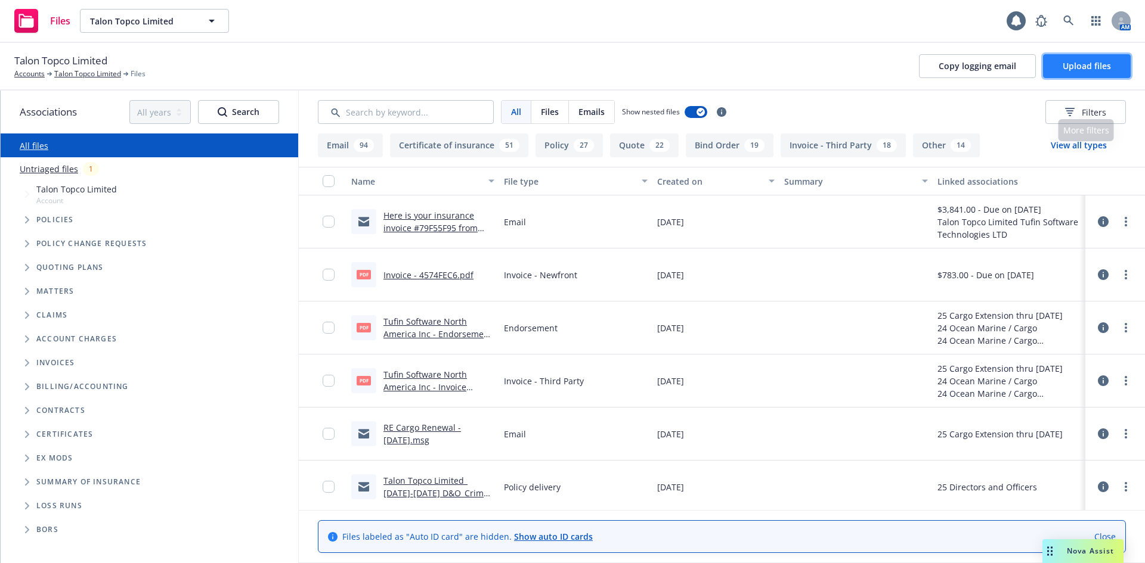
click at [1096, 74] on button "Upload files" at bounding box center [1087, 66] width 88 height 24
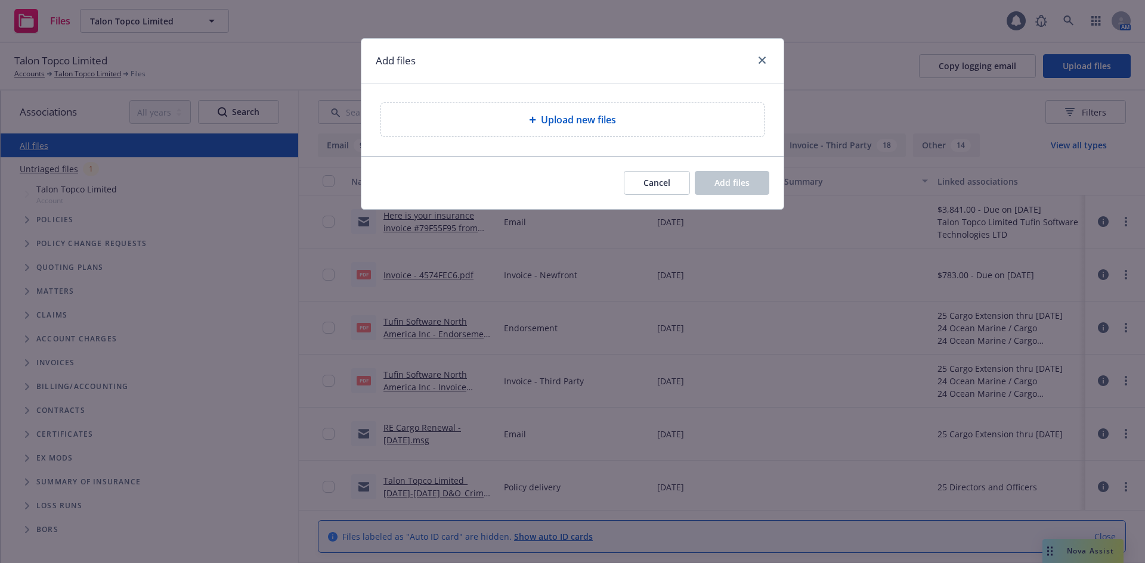
click at [770, 60] on div "Add files" at bounding box center [572, 61] width 422 height 45
click at [765, 57] on icon "close" at bounding box center [761, 60] width 7 height 7
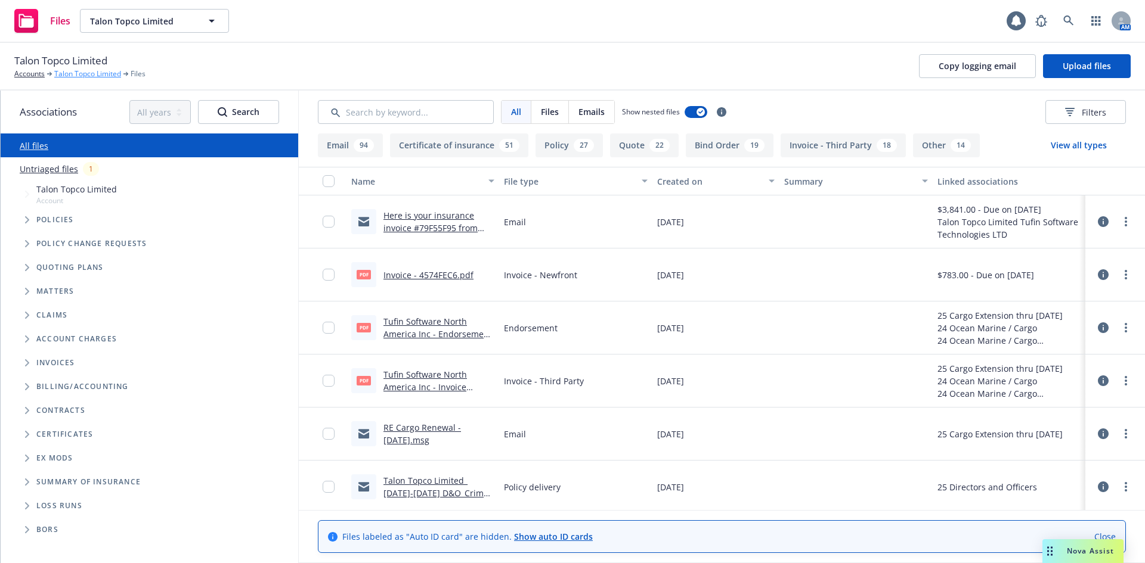
click at [73, 75] on link "Talon Topco Limited" at bounding box center [87, 74] width 67 height 11
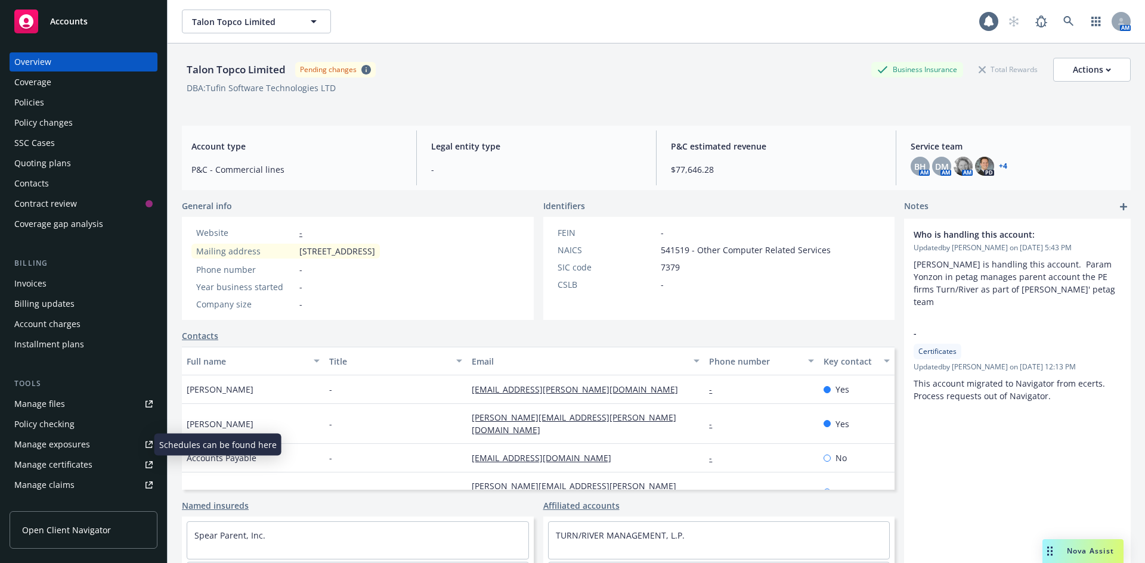
click at [84, 446] on div "Manage exposures" at bounding box center [52, 444] width 76 height 19
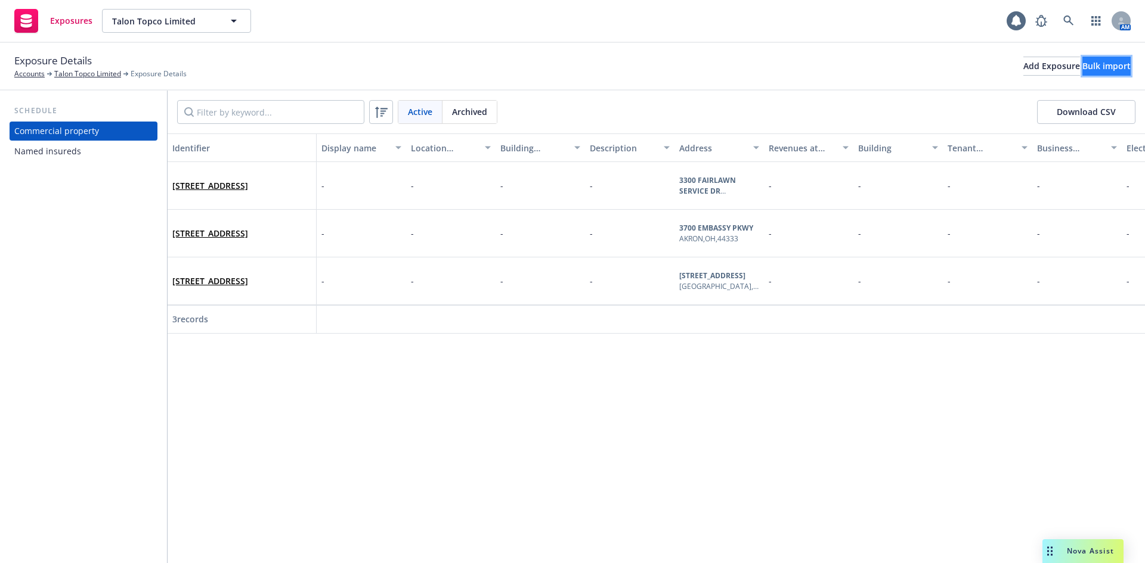
click at [1098, 67] on div "Bulk import" at bounding box center [1106, 66] width 48 height 18
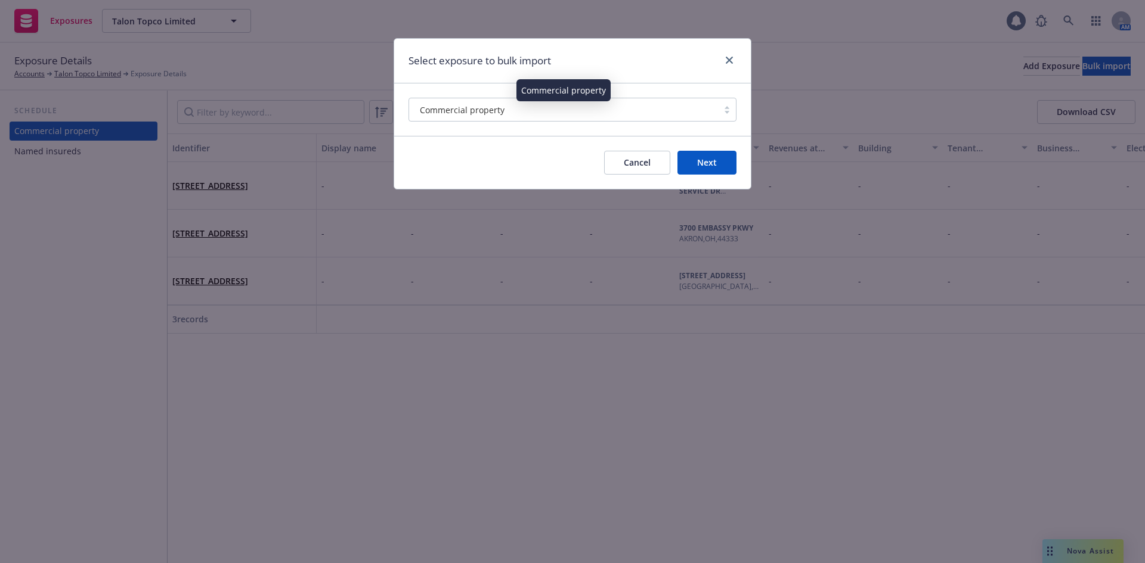
click at [489, 114] on span "Commercial property" at bounding box center [462, 110] width 85 height 13
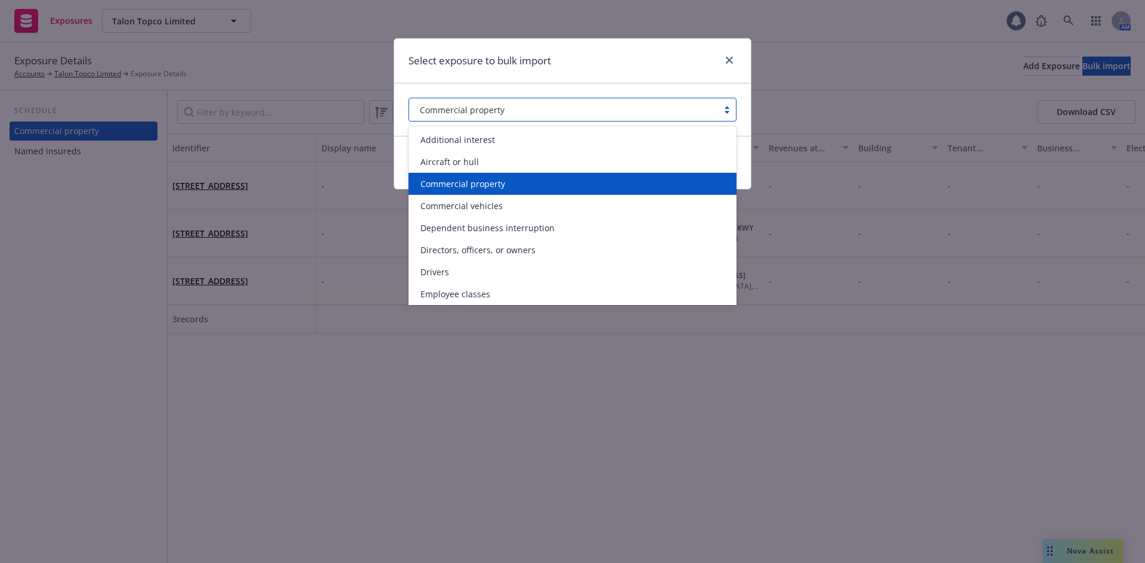
drag, startPoint x: 476, startPoint y: 190, endPoint x: 439, endPoint y: 184, distance: 37.9
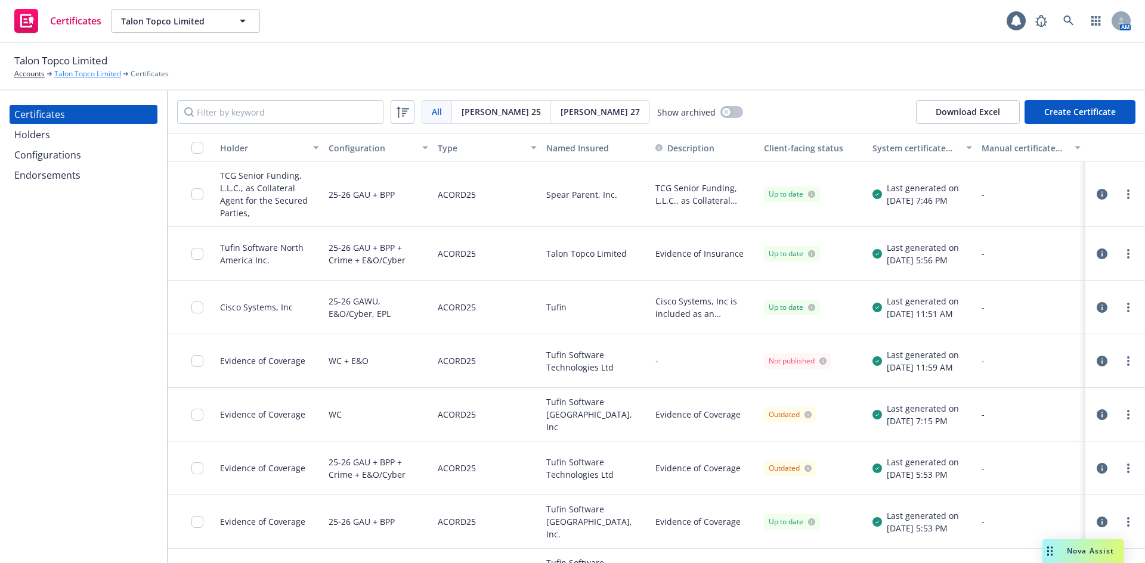
click at [98, 76] on link "Talon Topco Limited" at bounding box center [87, 74] width 67 height 11
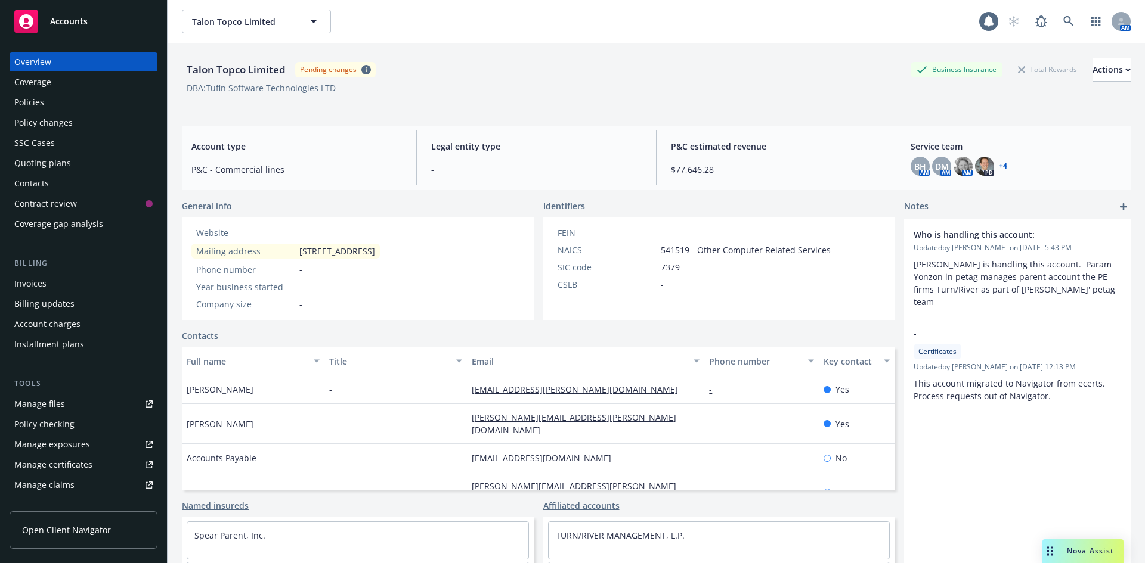
click at [93, 490] on link "Manage claims" at bounding box center [84, 485] width 148 height 19
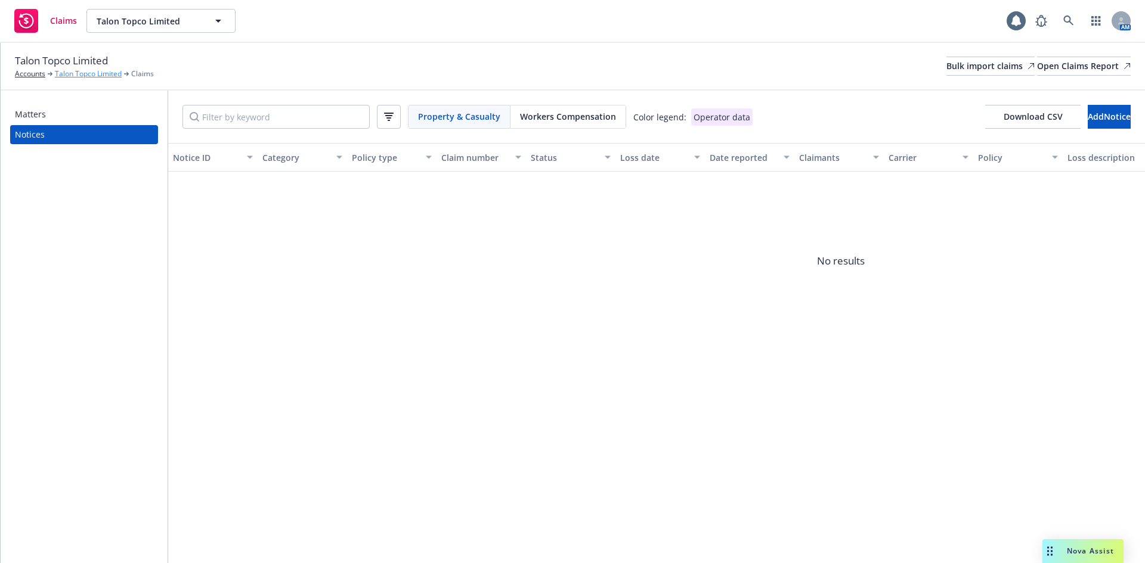
click at [98, 70] on link "Talon Topco Limited" at bounding box center [88, 74] width 67 height 11
